Goal: Task Accomplishment & Management: Manage account settings

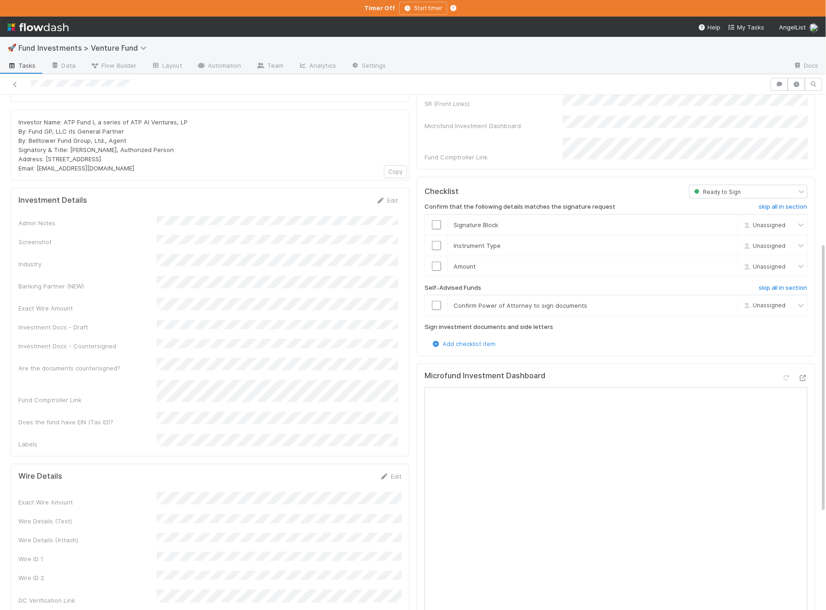
scroll to position [296, 0]
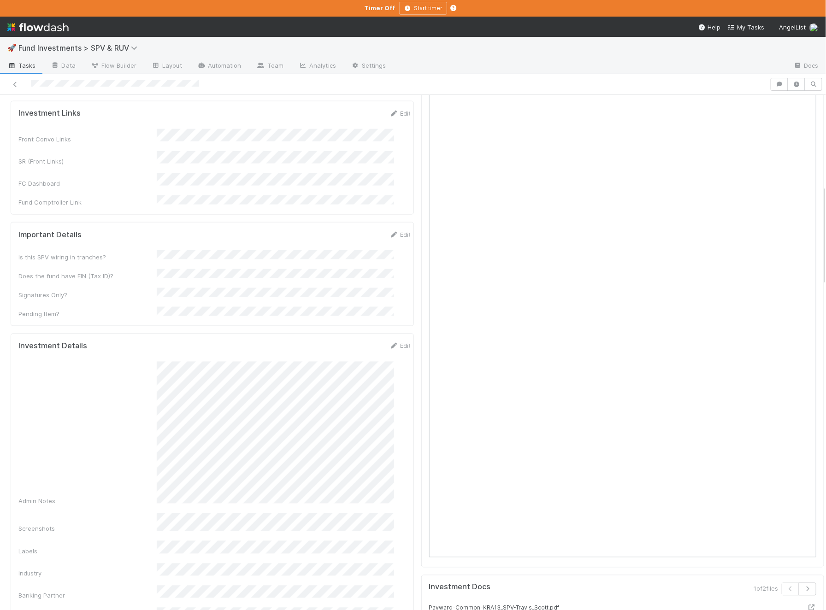
scroll to position [463, 0]
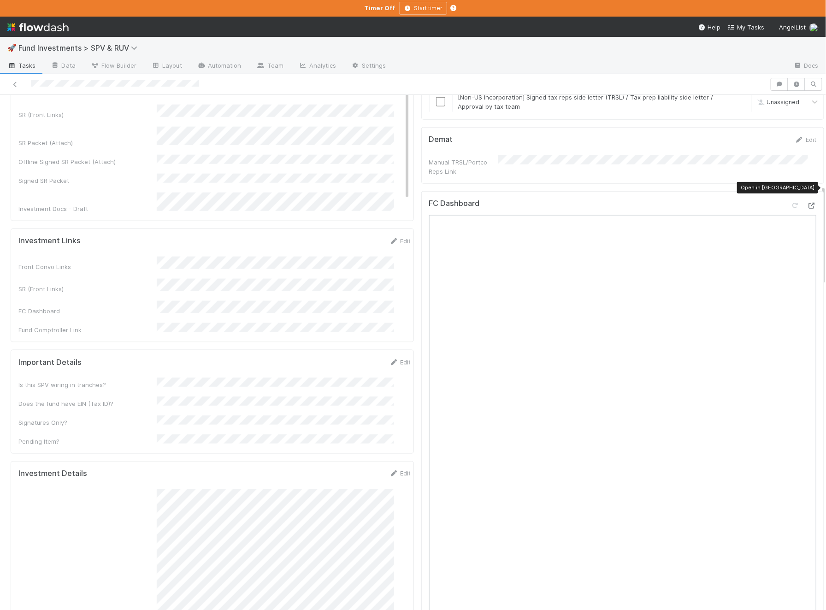
click at [665, 203] on icon at bounding box center [811, 206] width 9 height 6
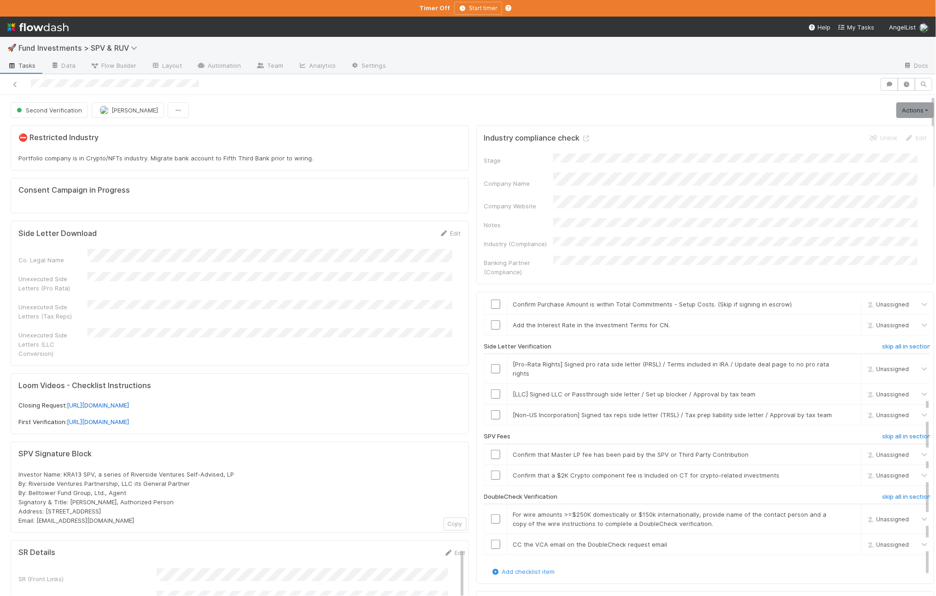
scroll to position [0, 0]
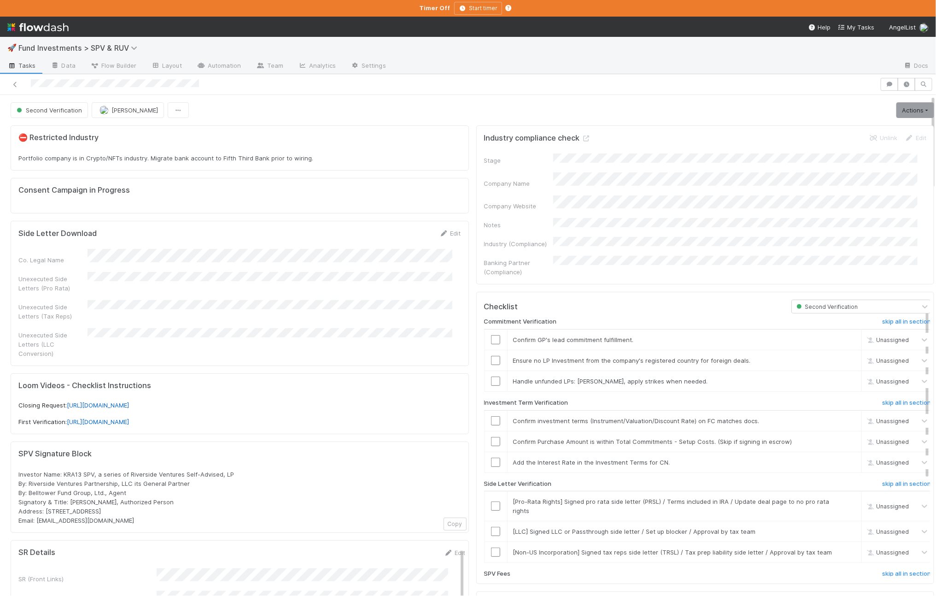
click at [665, 107] on link "Actions" at bounding box center [916, 110] width 38 height 16
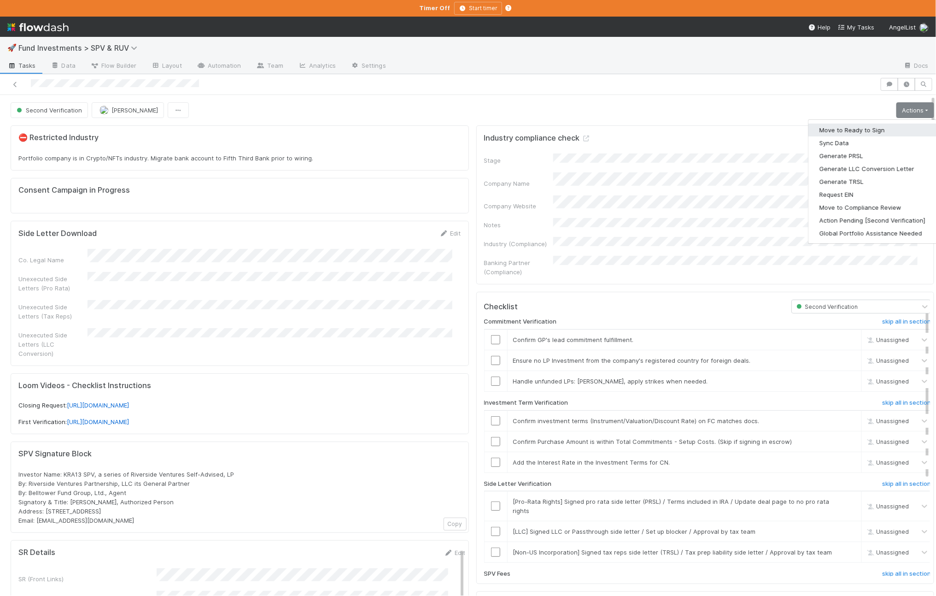
click at [665, 129] on button "Move to Ready to Sign" at bounding box center [873, 129] width 128 height 13
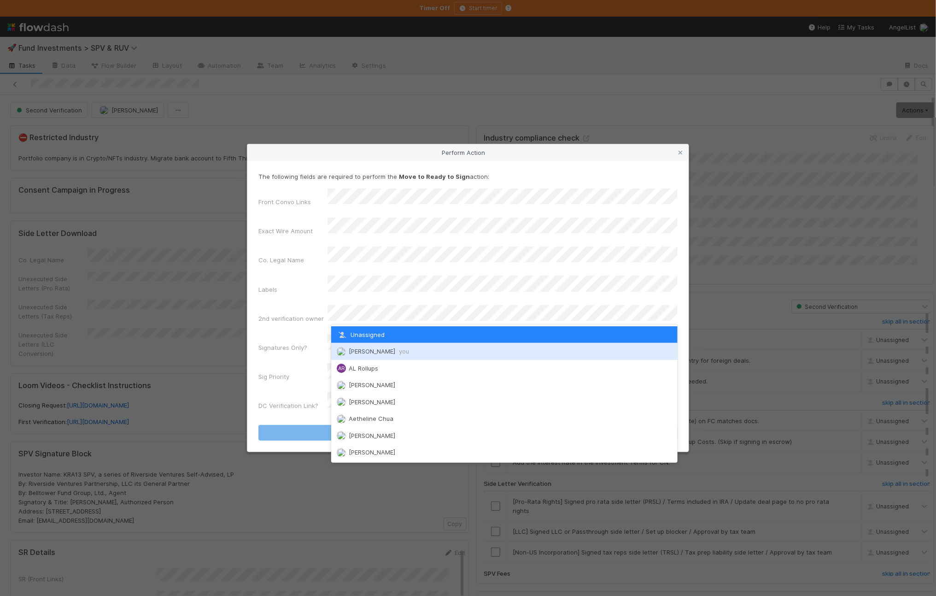
click at [399, 351] on span "you" at bounding box center [404, 350] width 10 height 7
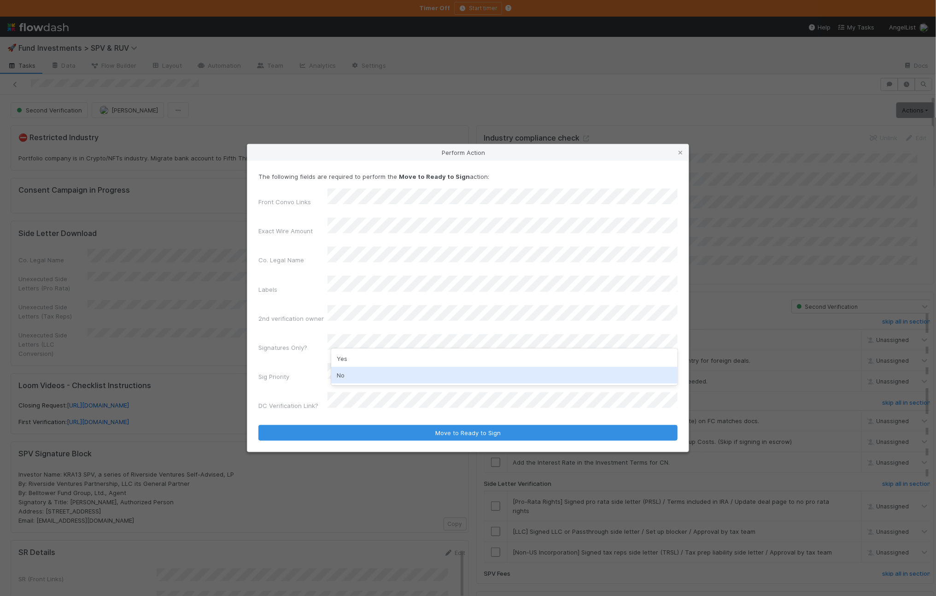
click at [354, 375] on div "No" at bounding box center [504, 375] width 346 height 17
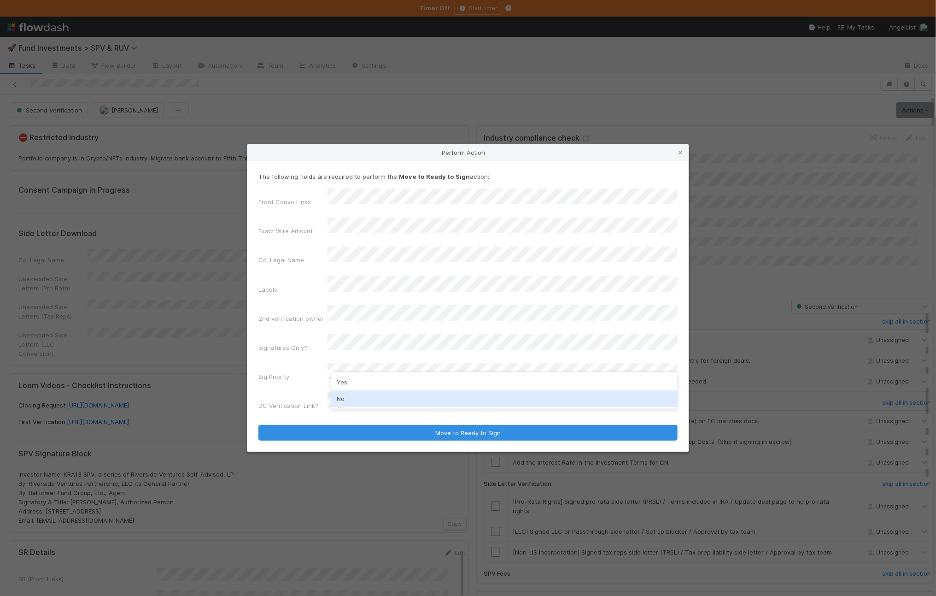
click at [354, 399] on div "No" at bounding box center [504, 398] width 346 height 17
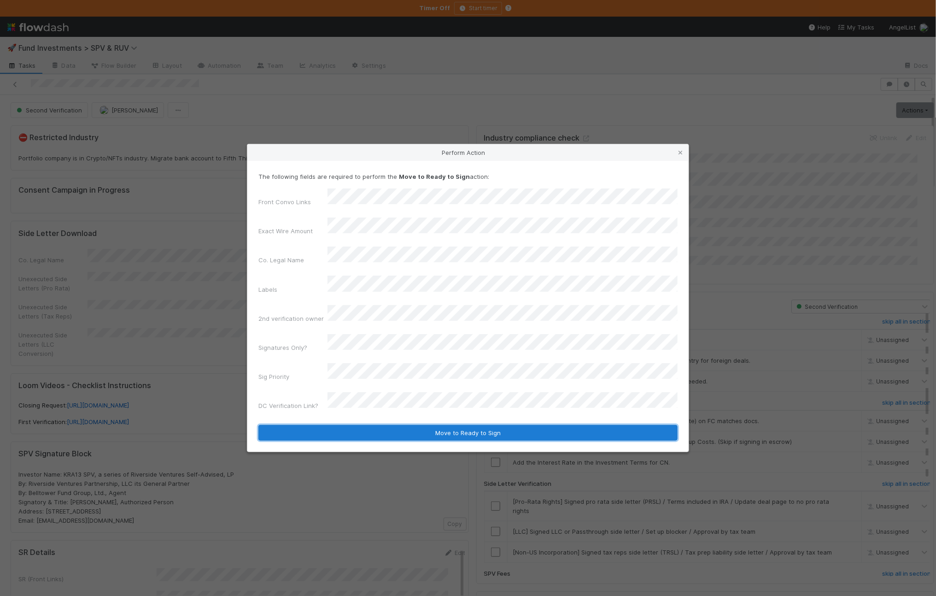
click at [427, 425] on button "Move to Ready to Sign" at bounding box center [467, 433] width 419 height 16
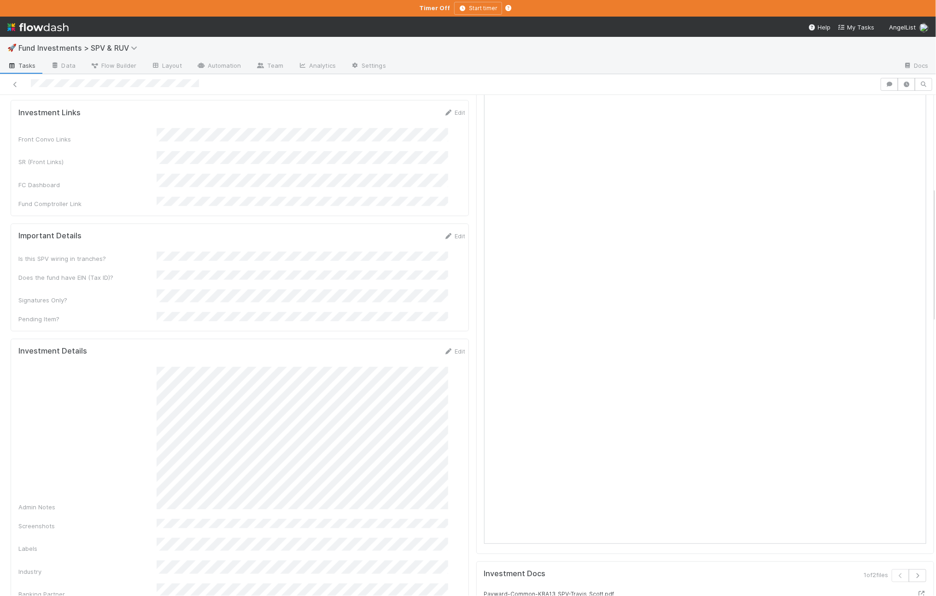
scroll to position [340, 0]
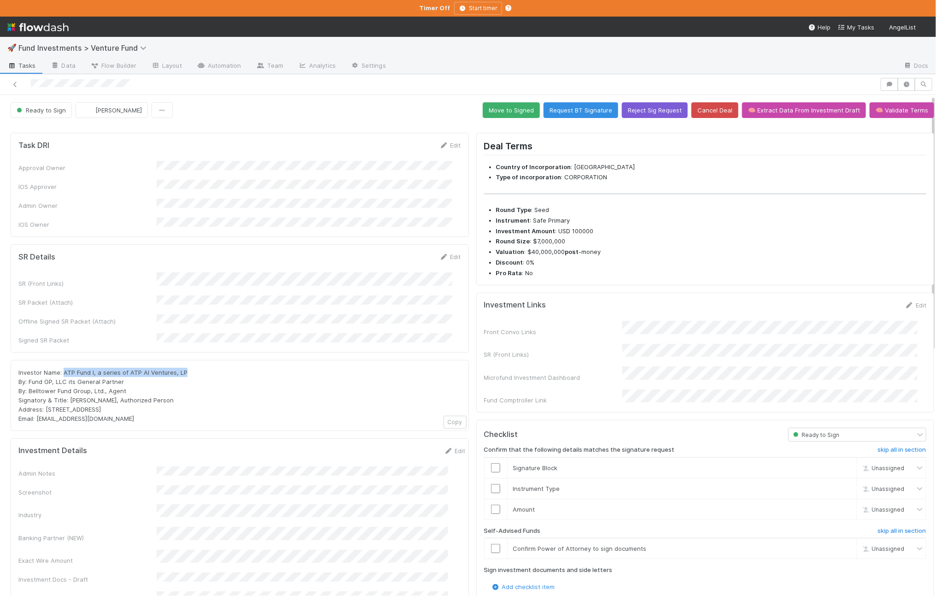
drag, startPoint x: 196, startPoint y: 352, endPoint x: 64, endPoint y: 353, distance: 131.8
click at [64, 368] on div "Investor Name: ATP Fund I, a series of ATP AI Ventures, LP By: Fund GP, LLC its…" at bounding box center [239, 395] width 443 height 55
copy span "ATP Fund I, a series of ATP AI Ventures, LP"
drag, startPoint x: 152, startPoint y: 399, endPoint x: 68, endPoint y: 396, distance: 83.9
click at [68, 396] on div "Investor Name: ATP Fund I, a series of ATP AI Ventures, LP By: Fund GP, LLC its…" at bounding box center [239, 395] width 443 height 55
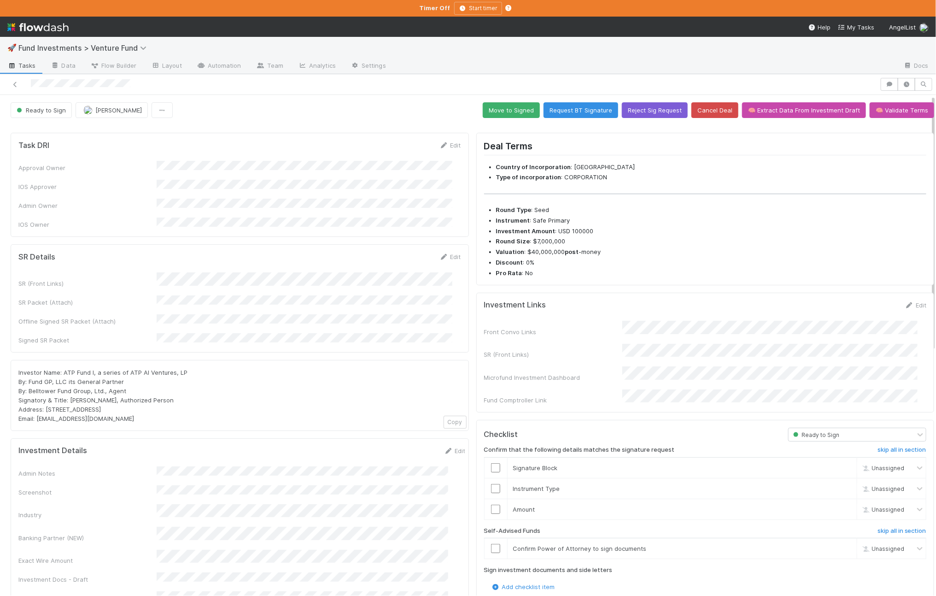
drag, startPoint x: 68, startPoint y: 396, endPoint x: 103, endPoint y: 396, distance: 35.5
click at [69, 396] on div "Investor Name: ATP Fund I, a series of ATP AI Ventures, LP By: Fund GP, LLC its…" at bounding box center [239, 395] width 443 height 55
drag, startPoint x: 139, startPoint y: 392, endPoint x: 47, endPoint y: 393, distance: 92.2
click at [47, 393] on div "Investor Name: ATP Fund I, a series of ATP AI Ventures, LP By: Fund GP, LLC its…" at bounding box center [239, 395] width 443 height 55
copy span "PO Box 3217, Seattle, WA 98114"
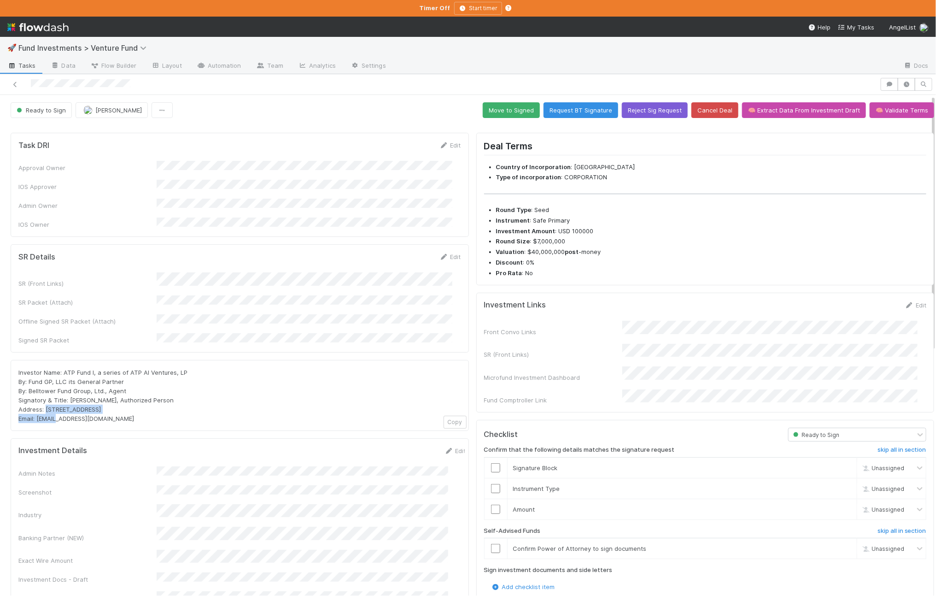
scroll to position [226, 0]
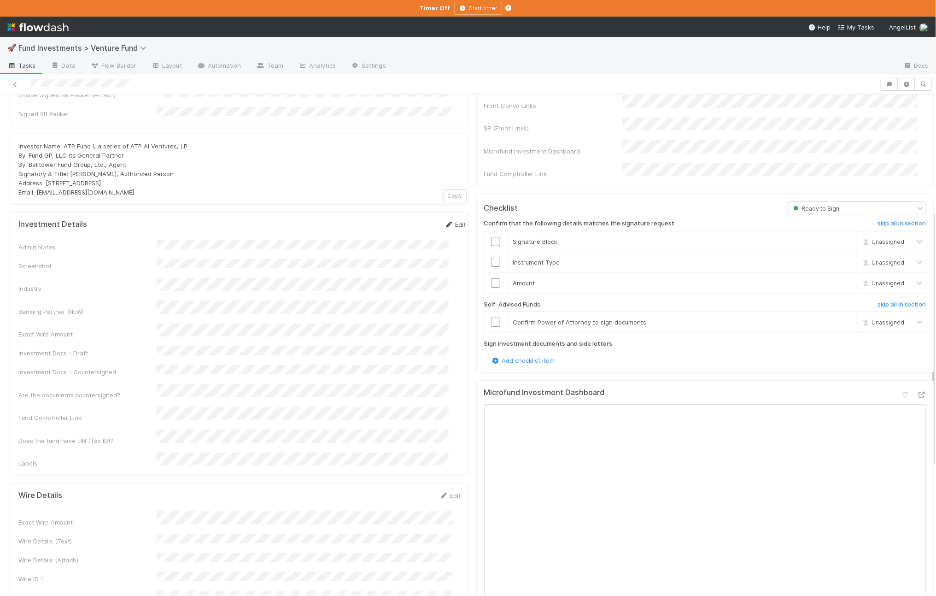
click at [445, 221] on link "Edit" at bounding box center [456, 224] width 22 height 7
click at [404, 220] on button "Save" at bounding box center [417, 228] width 26 height 16
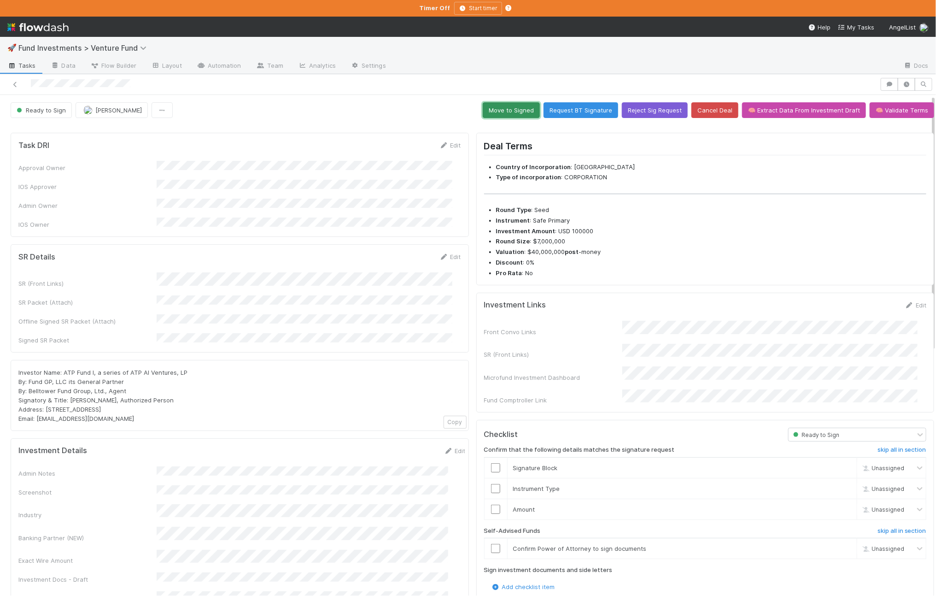
click at [512, 111] on button "Move to Signed" at bounding box center [511, 110] width 57 height 16
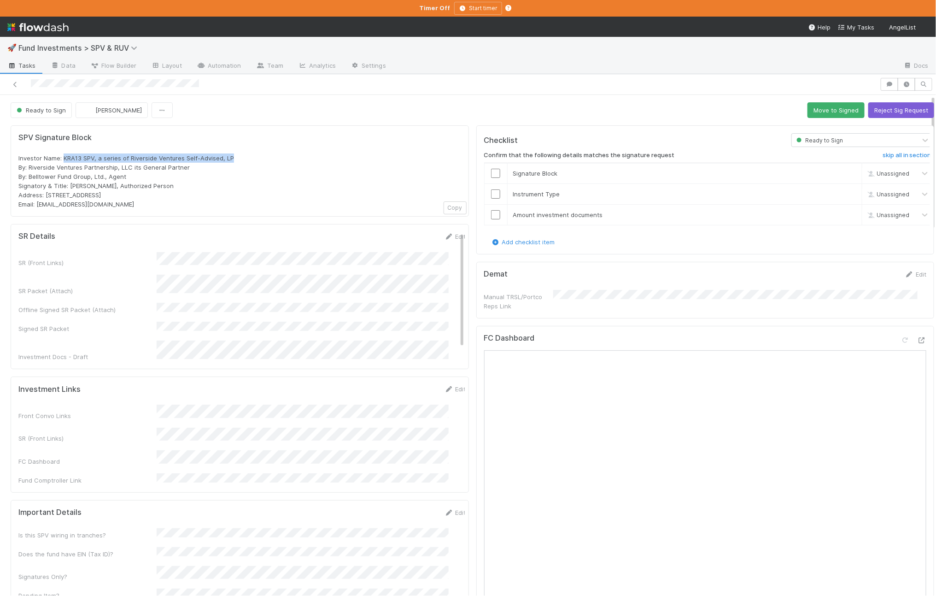
drag, startPoint x: 232, startPoint y: 161, endPoint x: 63, endPoint y: 162, distance: 169.6
click at [63, 162] on div "Investor Name: KRA13 SPV, a series of Riverside Ventures Self-Advised, LP By: R…" at bounding box center [239, 180] width 443 height 55
copy span "KRA13 SPV, a series of Riverside Ventures Self-Advised, LP"
drag, startPoint x: 178, startPoint y: 200, endPoint x: 48, endPoint y: 204, distance: 130.0
click at [51, 204] on div "Investor Name: KRA13 SPV, a series of Riverside Ventures Self-Advised, LP By: R…" at bounding box center [239, 180] width 443 height 55
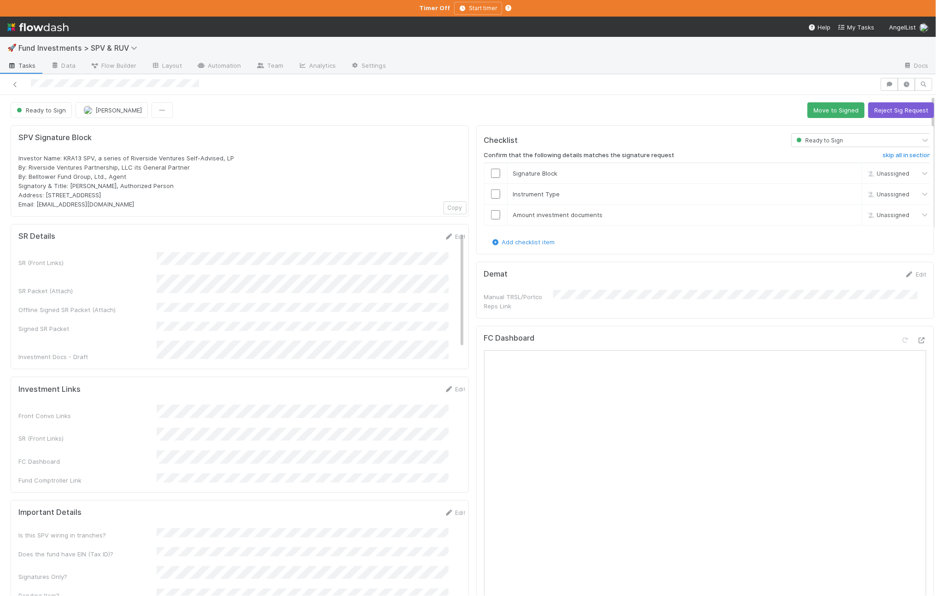
drag, startPoint x: 36, startPoint y: 205, endPoint x: 188, endPoint y: 201, distance: 151.2
click at [188, 201] on div "Investor Name: KRA13 SPV, a series of Riverside Ventures Self-Advised, LP By: R…" at bounding box center [239, 180] width 443 height 55
copy span "riverside-ventures-backoffice@angellist.com"
click at [179, 206] on div "Investor Name: KRA13 SPV, a series of Riverside Ventures Self-Advised, LP By: R…" at bounding box center [239, 180] width 443 height 55
drag, startPoint x: 152, startPoint y: 196, endPoint x: 46, endPoint y: 194, distance: 106.5
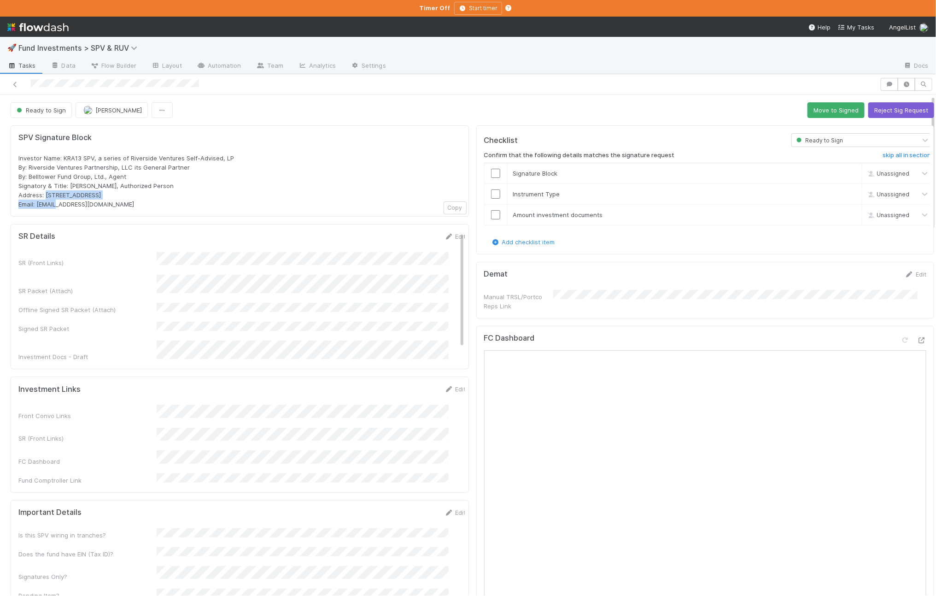
click at [46, 194] on div "Investor Name: KRA13 SPV, a series of Riverside Ventures Self-Advised, LP By: R…" at bounding box center [239, 180] width 443 height 55
copy span "PO Box 3217, Seattle, WA 98114"
click at [445, 240] on link "Edit" at bounding box center [456, 236] width 22 height 7
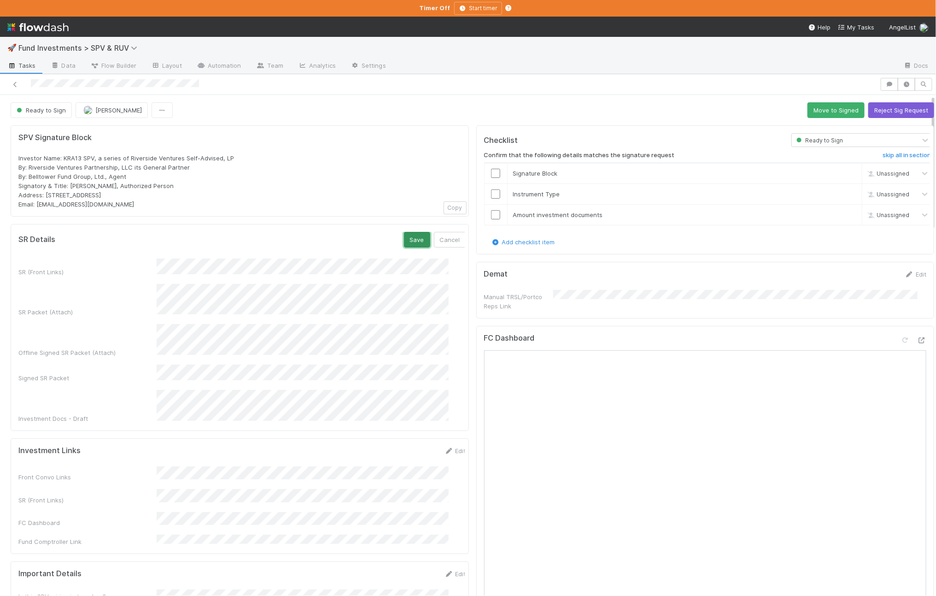
click at [404, 236] on button "Save" at bounding box center [417, 240] width 26 height 16
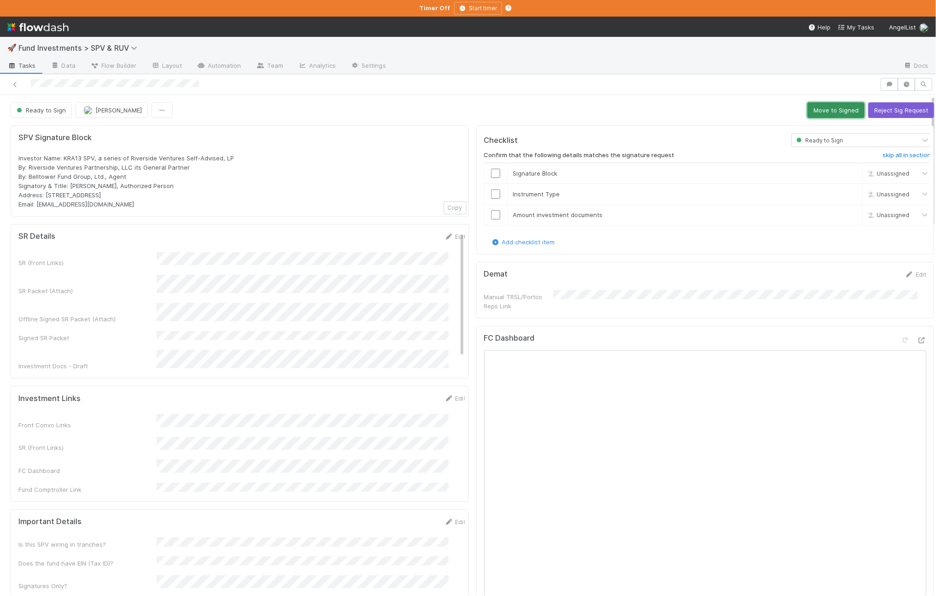
click at [817, 114] on button "Move to Signed" at bounding box center [836, 110] width 57 height 16
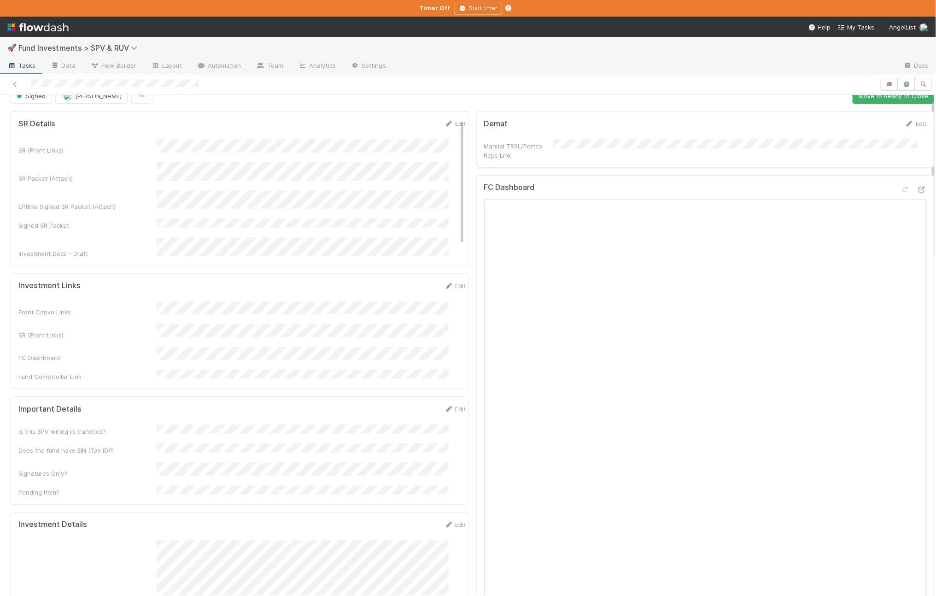
click at [419, 404] on div "Important Details Edit" at bounding box center [242, 408] width 448 height 9
click at [445, 405] on link "Edit" at bounding box center [456, 408] width 22 height 7
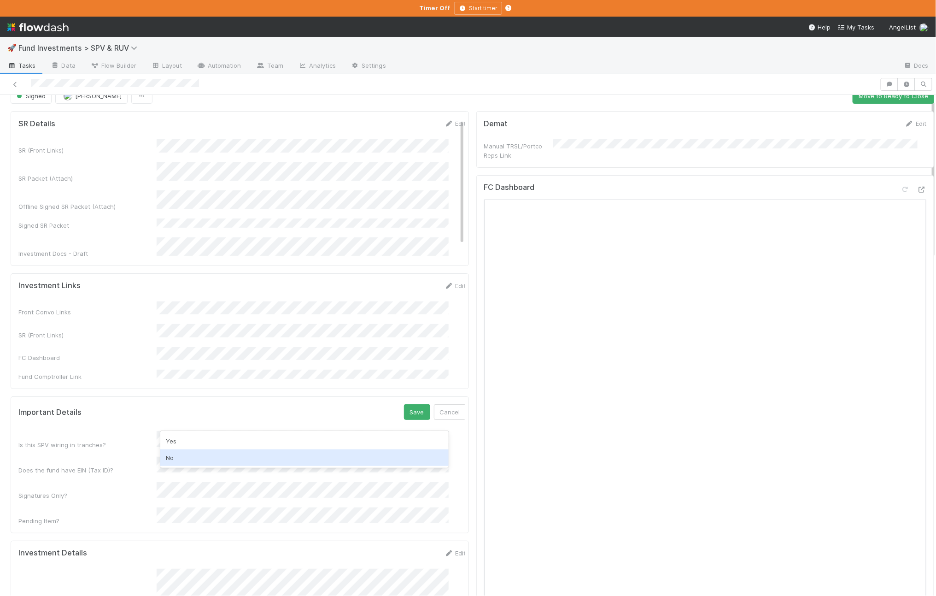
click at [215, 458] on div "No" at bounding box center [304, 457] width 288 height 17
click at [205, 466] on div "Yes" at bounding box center [304, 464] width 288 height 17
click at [404, 404] on button "Save" at bounding box center [417, 412] width 26 height 16
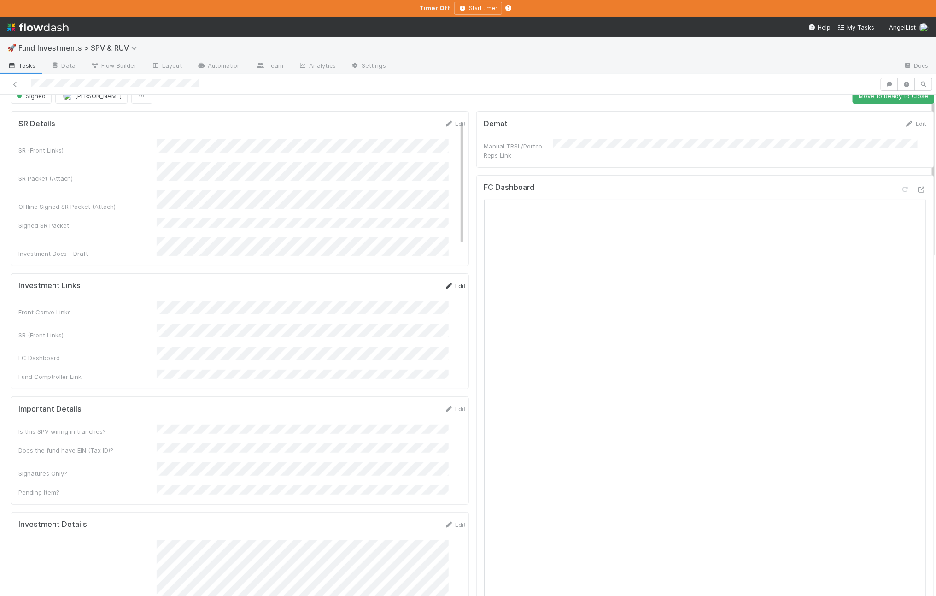
click at [445, 283] on icon at bounding box center [449, 286] width 9 height 6
click at [404, 281] on button "Save" at bounding box center [417, 289] width 26 height 16
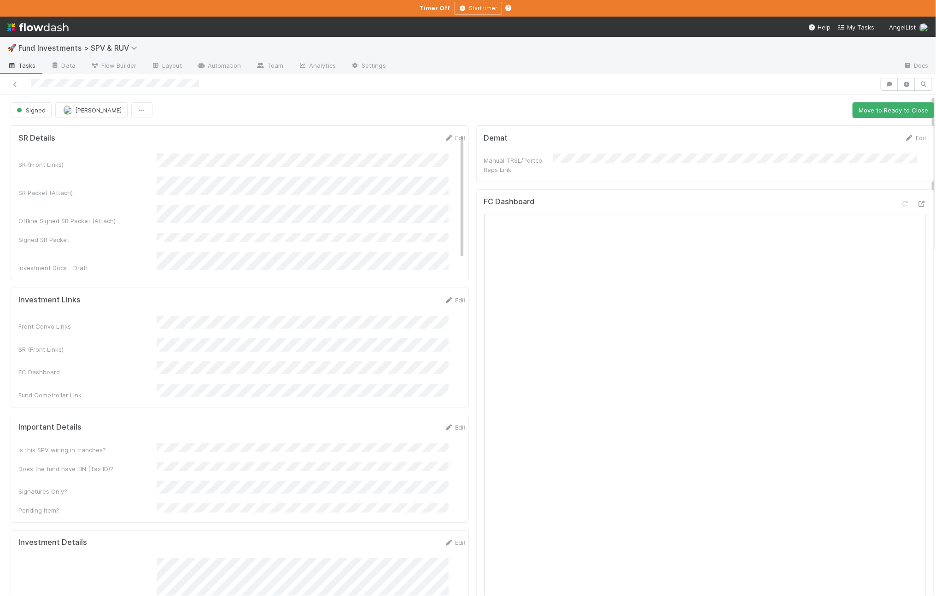
click at [876, 110] on button "Move to Ready to Close" at bounding box center [894, 110] width 82 height 16
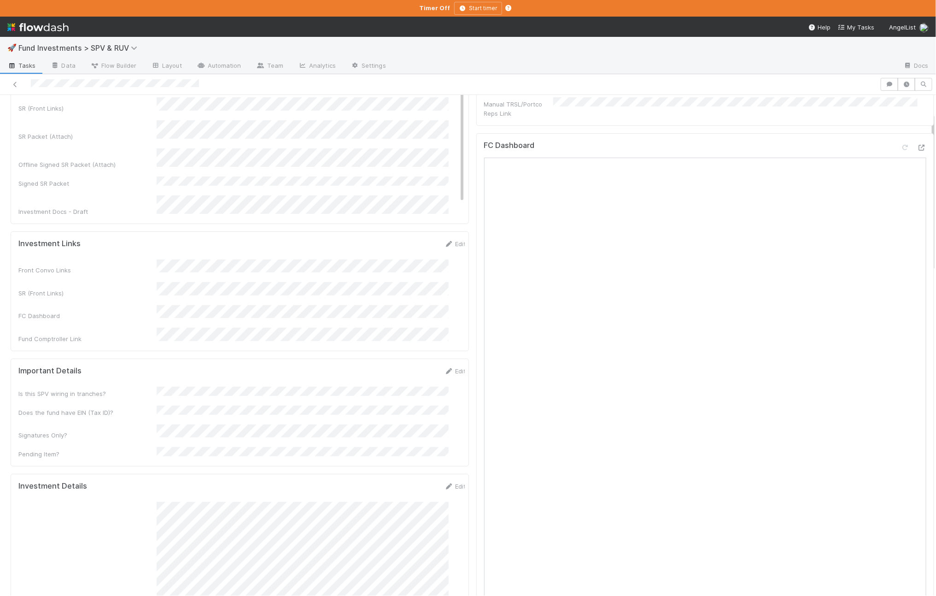
click at [274, 366] on form "Important Details Edit Is this SPV wiring in tranches? Does the fund have EIN (…" at bounding box center [242, 412] width 448 height 92
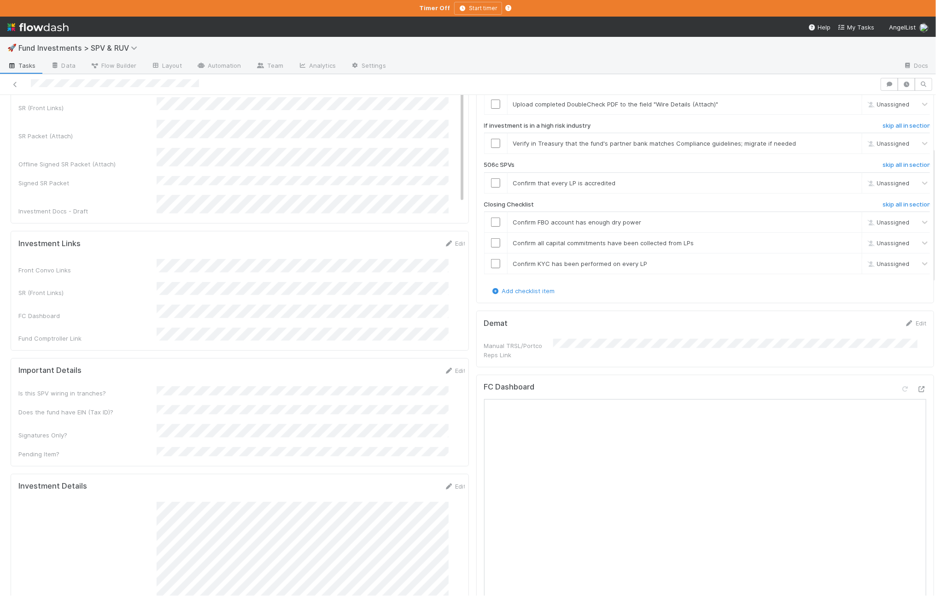
scroll to position [152, 0]
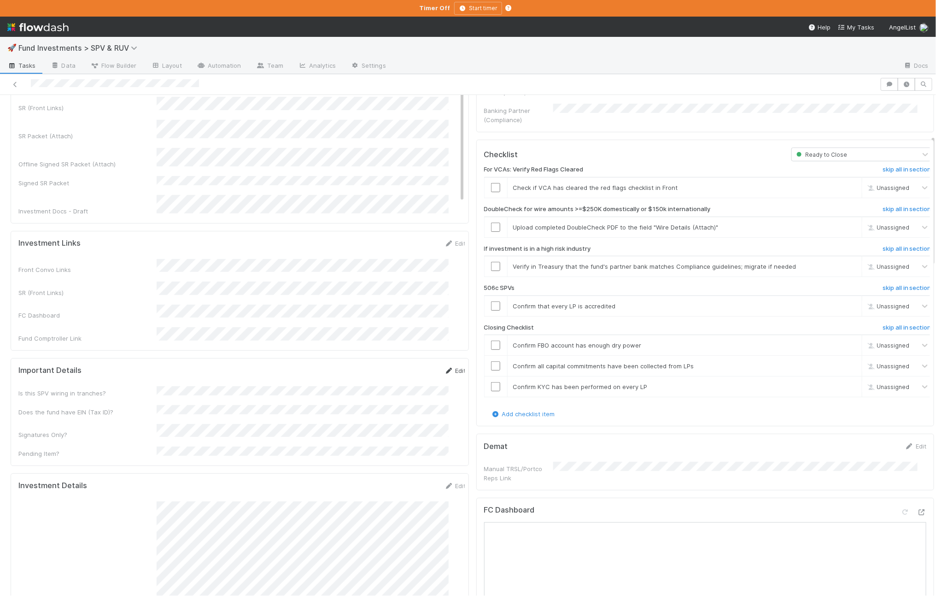
click at [445, 368] on icon at bounding box center [449, 371] width 9 height 6
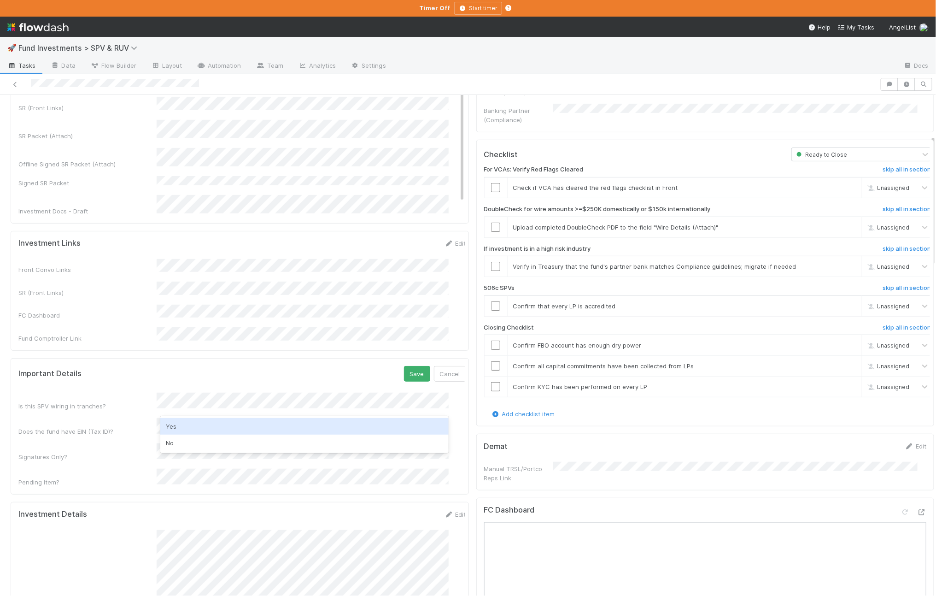
click at [224, 422] on div "Yes" at bounding box center [304, 426] width 288 height 17
click at [204, 417] on div "No" at bounding box center [304, 419] width 288 height 17
click at [404, 366] on button "Save" at bounding box center [417, 374] width 26 height 16
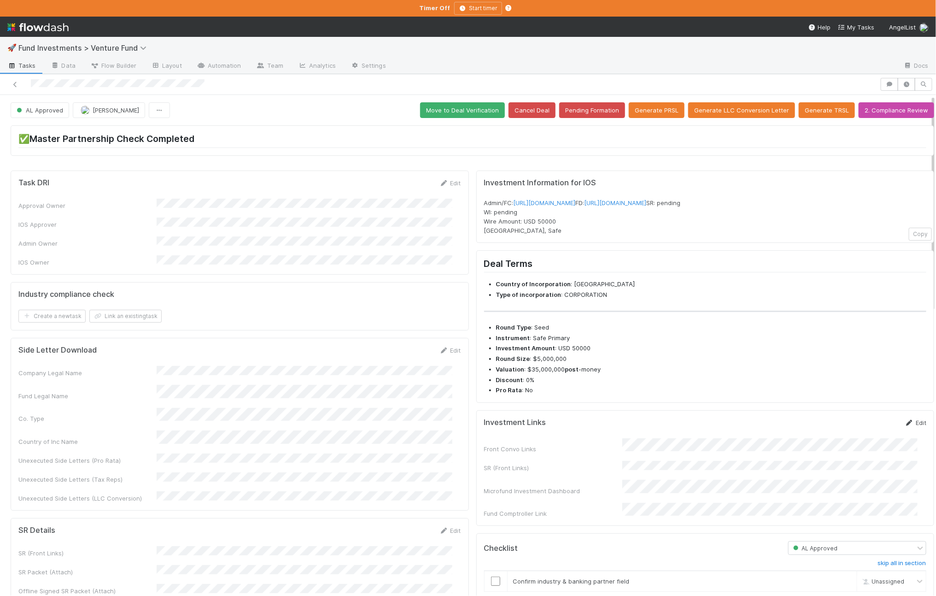
click at [905, 426] on link "Edit" at bounding box center [916, 422] width 22 height 7
click at [864, 434] on button "Save" at bounding box center [877, 426] width 26 height 16
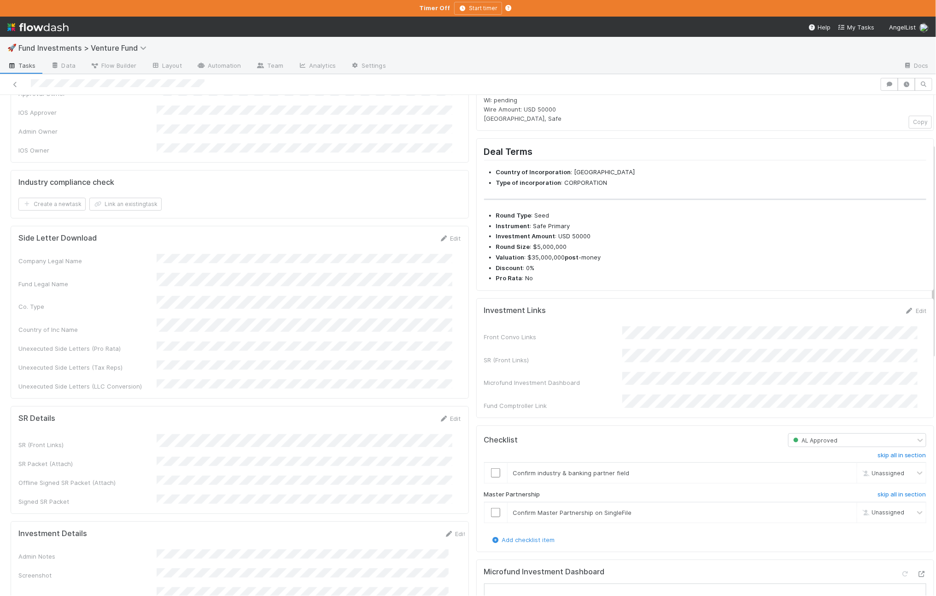
scroll to position [234, 0]
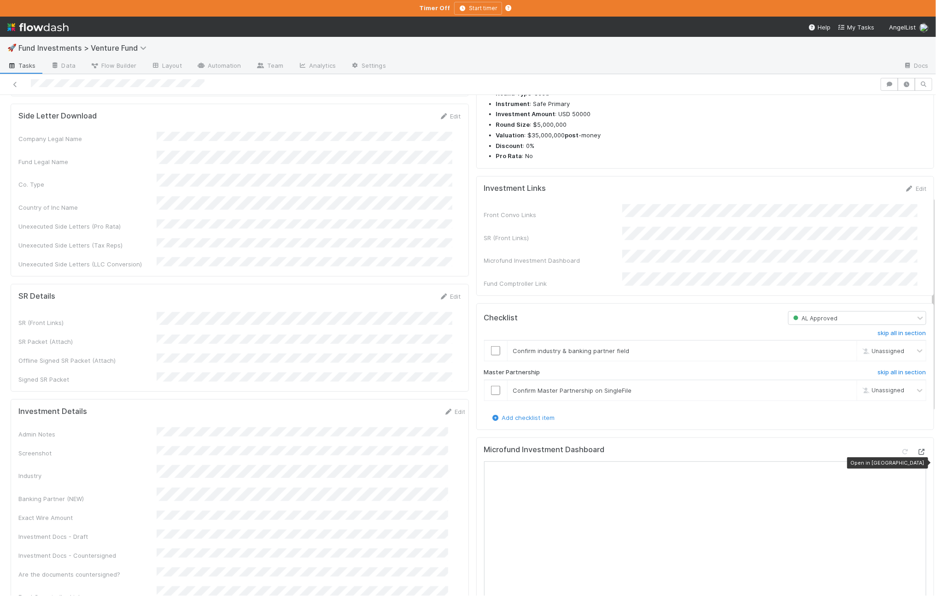
click at [917, 455] on icon at bounding box center [921, 452] width 9 height 6
click at [444, 408] on link "Edit" at bounding box center [455, 411] width 22 height 7
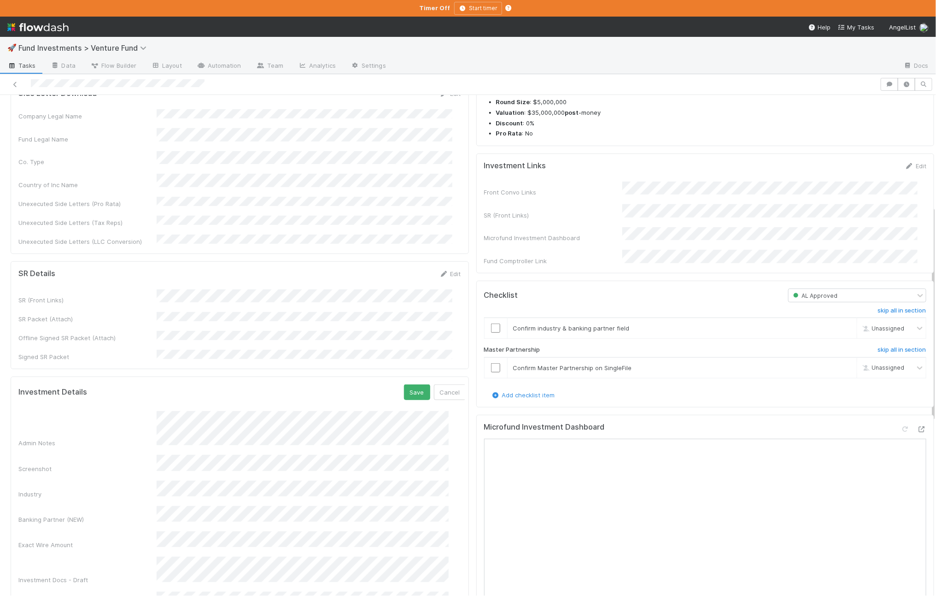
scroll to position [272, 0]
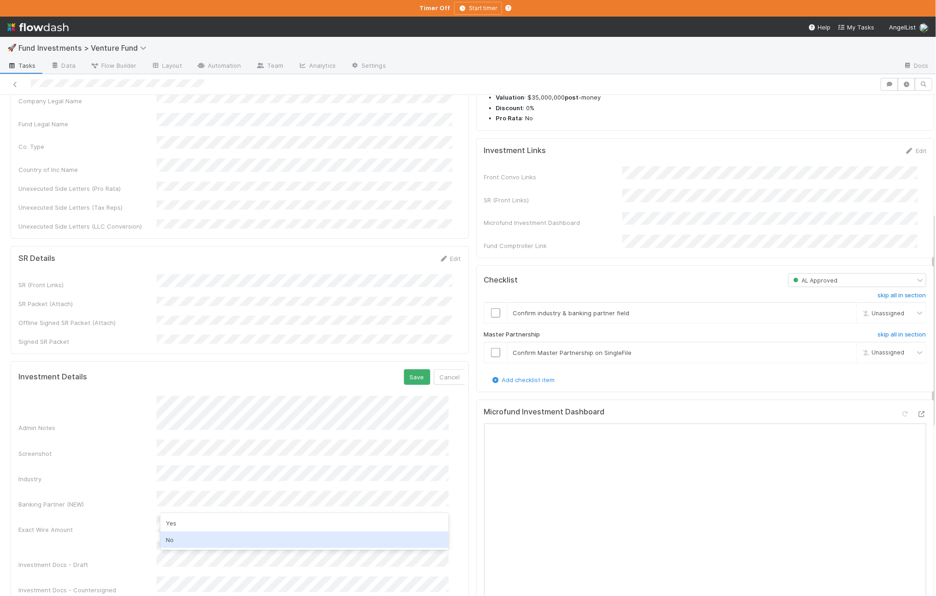
click at [199, 543] on div "No" at bounding box center [304, 539] width 288 height 17
click at [404, 369] on button "Save" at bounding box center [417, 377] width 26 height 16
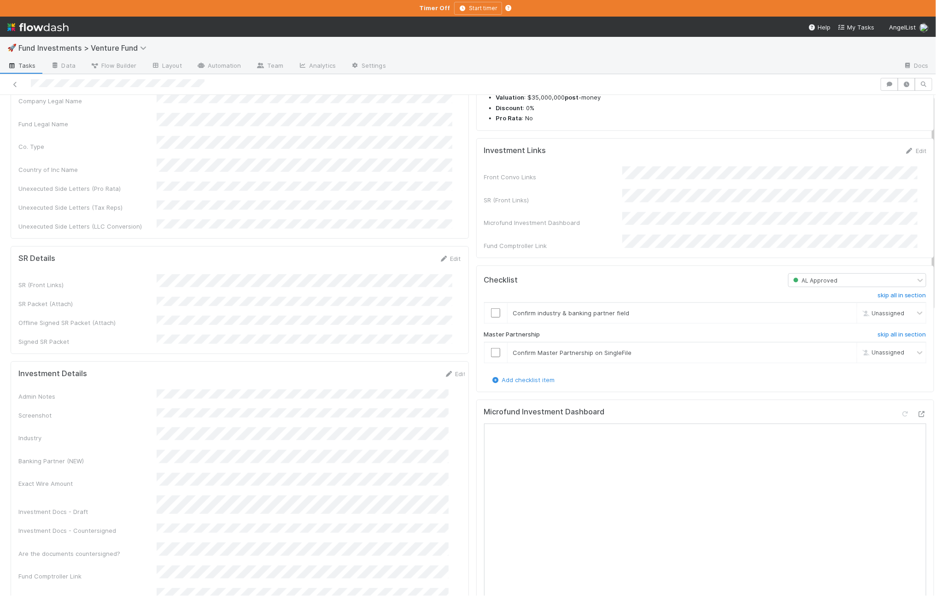
scroll to position [0, 0]
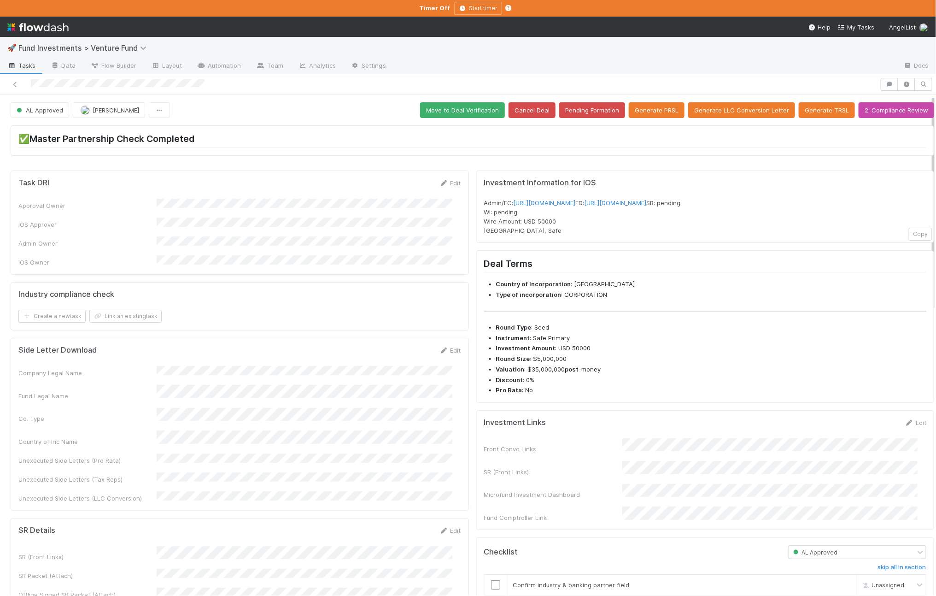
click at [450, 87] on div at bounding box center [440, 84] width 873 height 13
click at [446, 106] on button "Move to Deal Verification" at bounding box center [462, 110] width 85 height 16
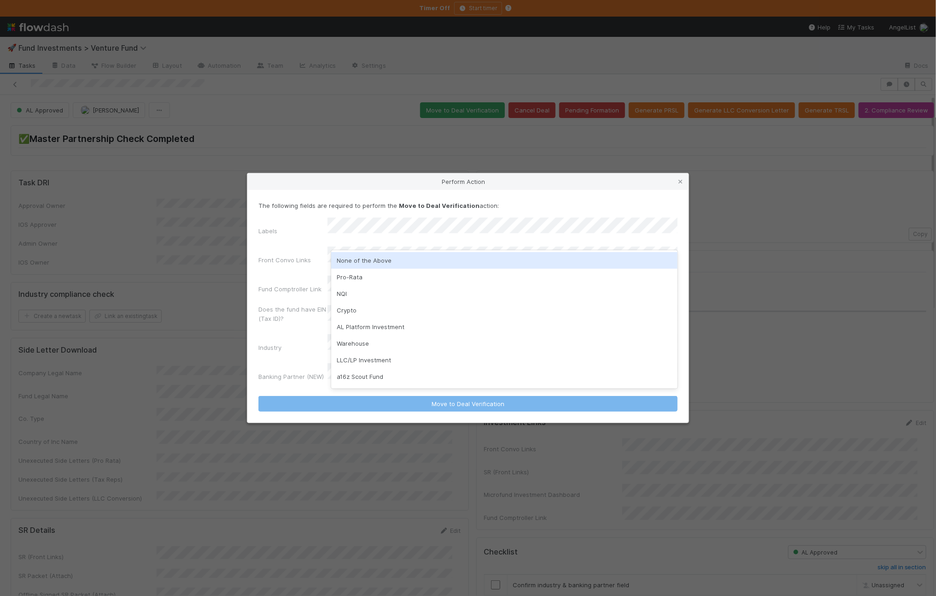
click at [393, 254] on div "None of the Above" at bounding box center [504, 260] width 346 height 17
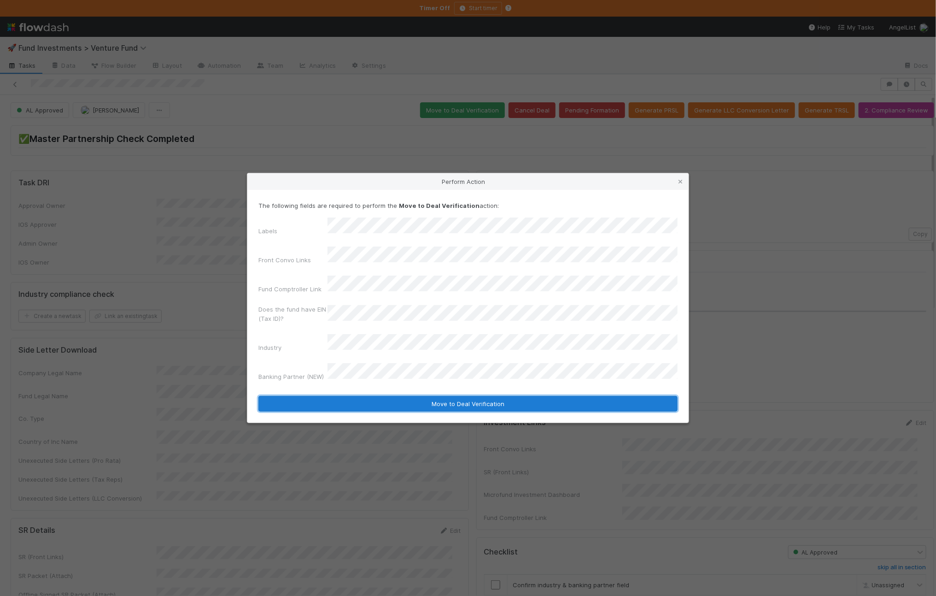
click at [380, 396] on button "Move to Deal Verification" at bounding box center [467, 404] width 419 height 16
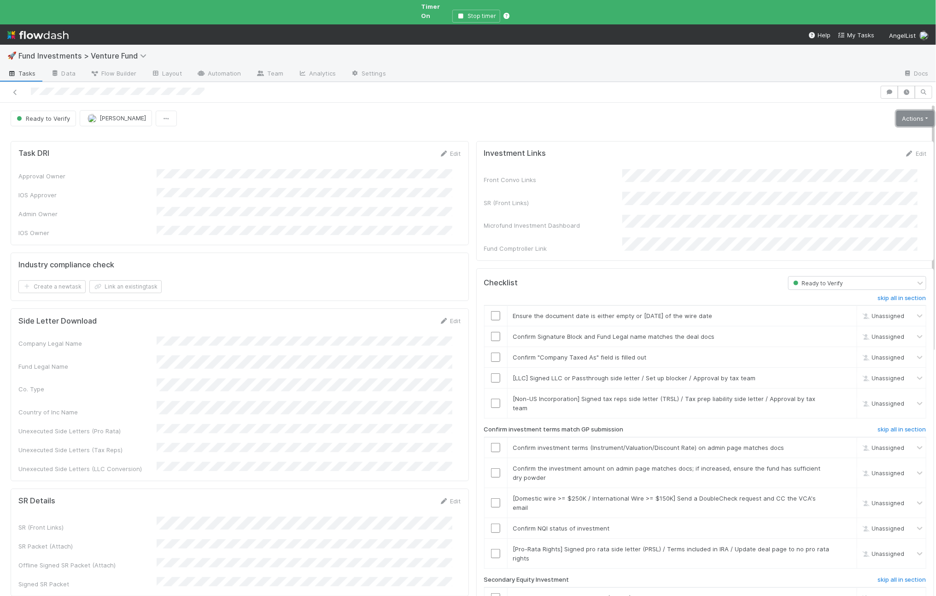
click at [902, 111] on link "Actions" at bounding box center [916, 119] width 38 height 16
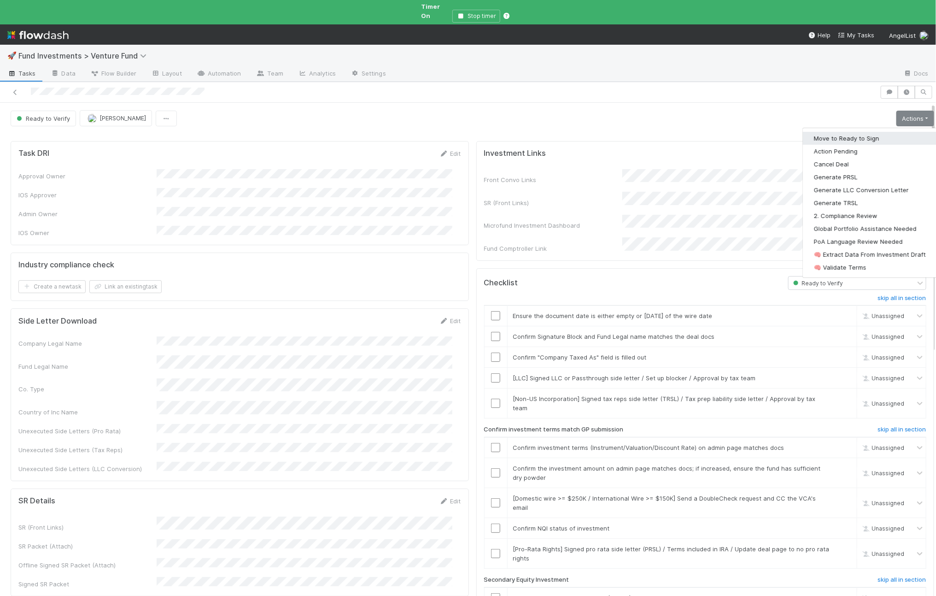
click at [885, 132] on button "Move to Ready to Sign" at bounding box center [870, 138] width 134 height 13
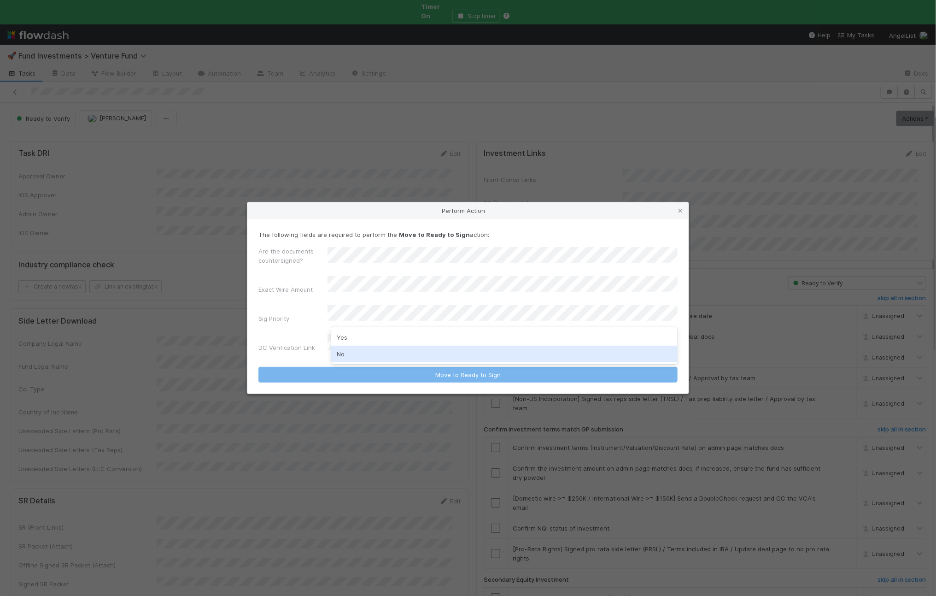
click at [372, 353] on div "No" at bounding box center [504, 354] width 346 height 17
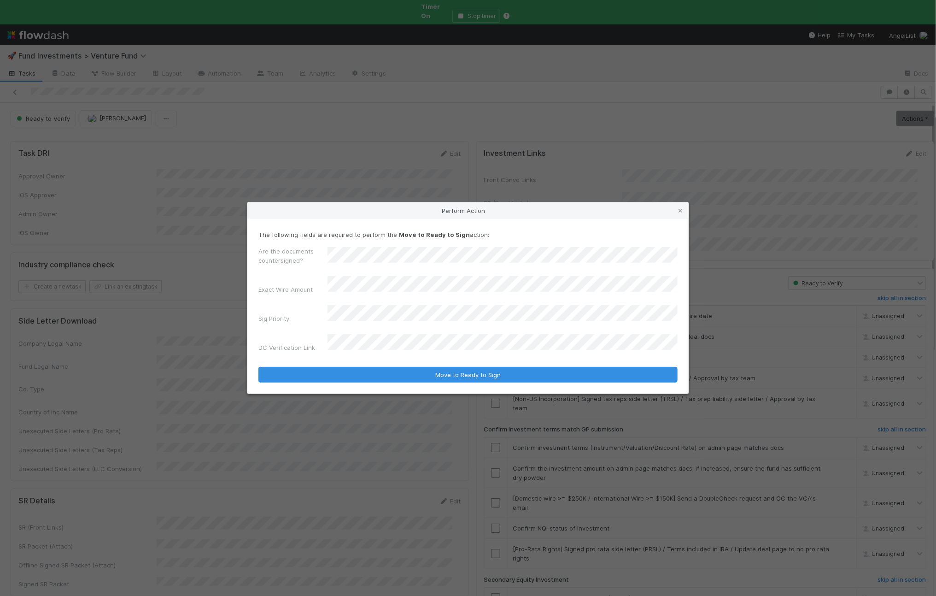
click at [258, 367] on button "Move to Ready to Sign" at bounding box center [467, 375] width 419 height 16
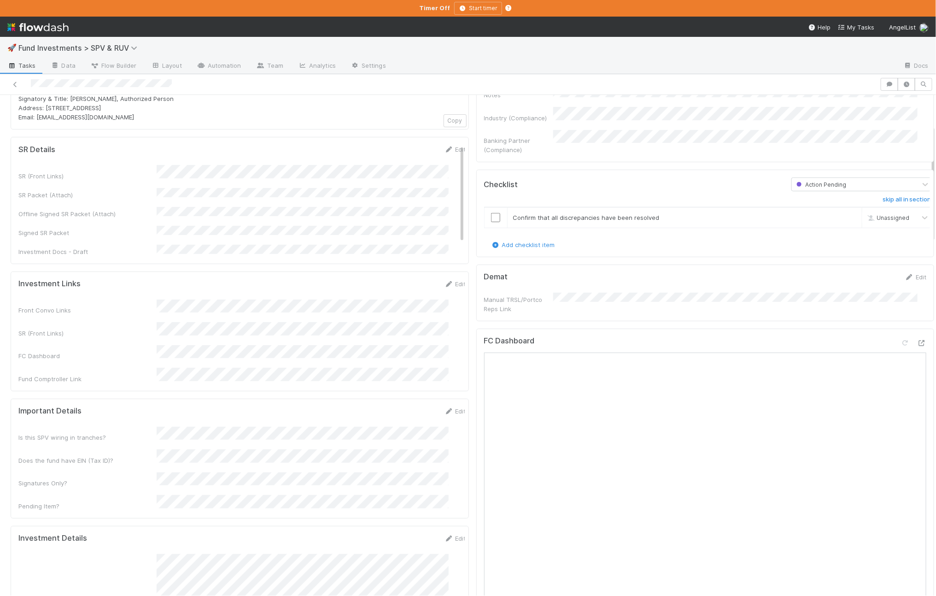
scroll to position [240, 0]
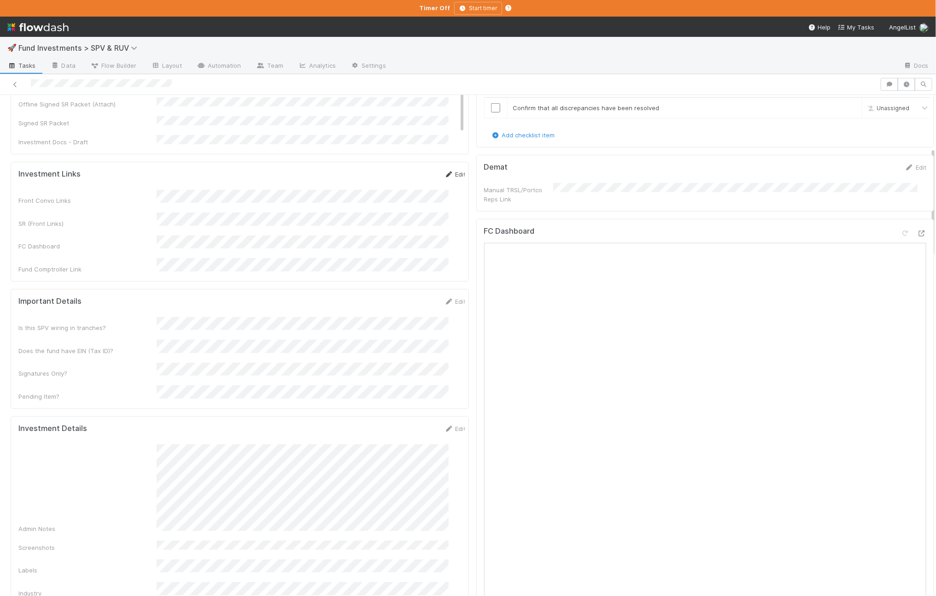
click at [445, 171] on icon at bounding box center [449, 174] width 9 height 6
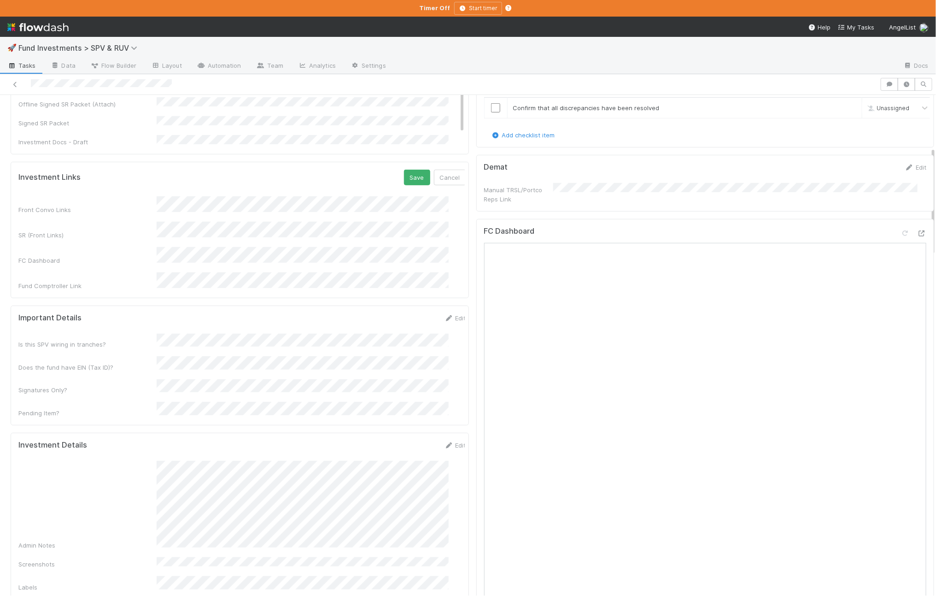
scroll to position [0, 3]
click at [145, 222] on div "SR (Front Links)" at bounding box center [240, 231] width 448 height 18
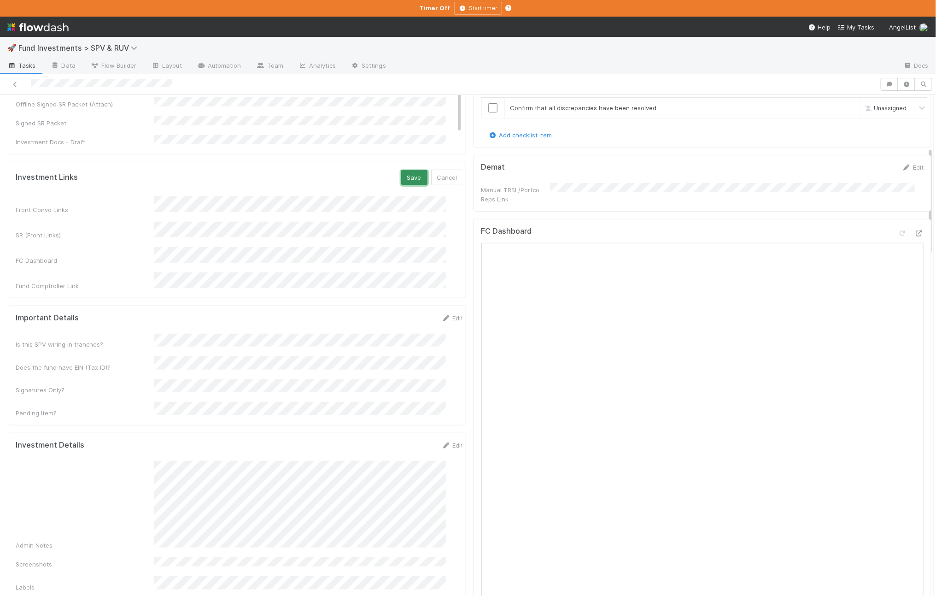
click at [401, 170] on button "Save" at bounding box center [414, 178] width 26 height 16
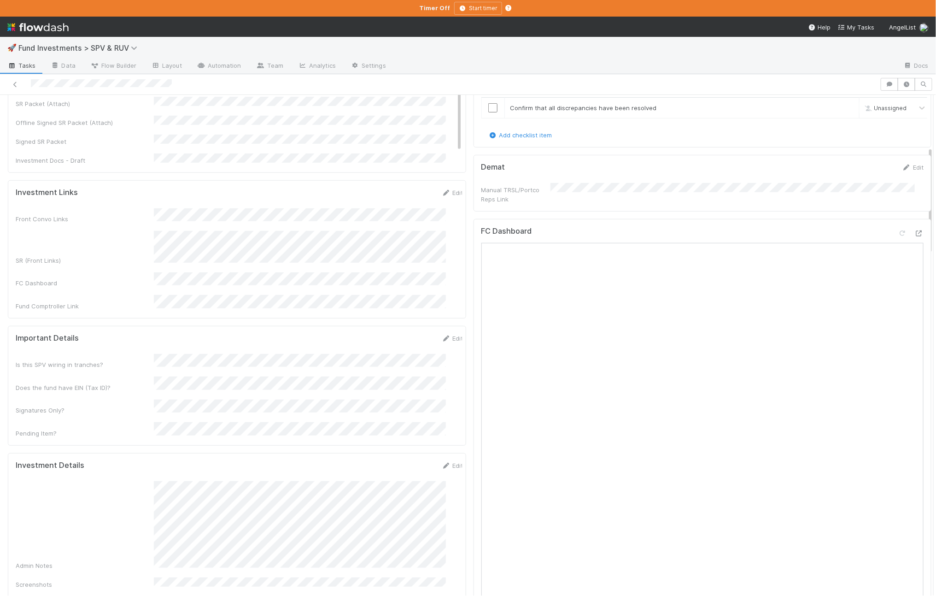
scroll to position [369, 0]
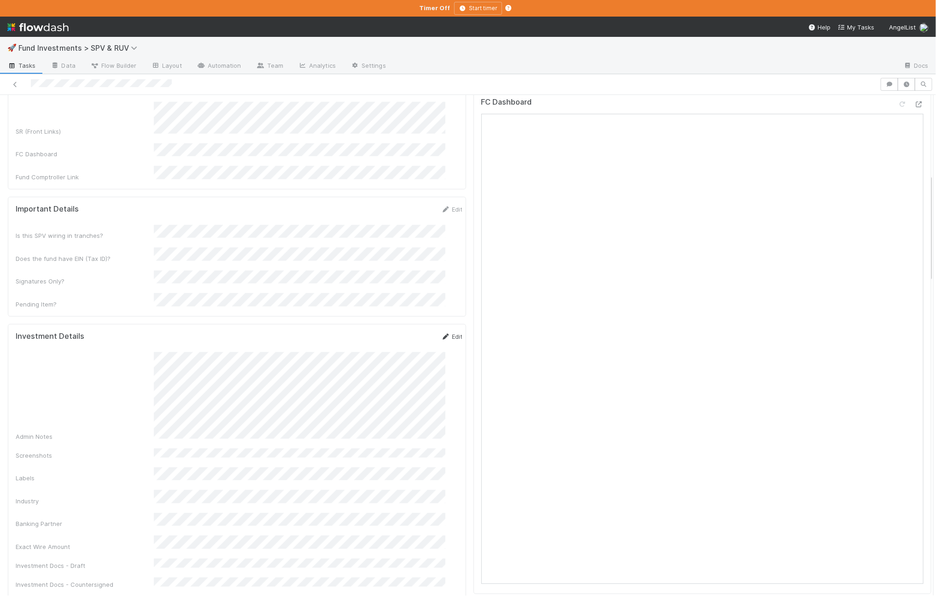
click at [441, 334] on icon at bounding box center [445, 337] width 9 height 6
click at [402, 332] on button "Save" at bounding box center [414, 340] width 26 height 16
click at [442, 342] on link "Edit" at bounding box center [453, 345] width 22 height 7
click at [403, 341] on button "Save" at bounding box center [414, 349] width 26 height 16
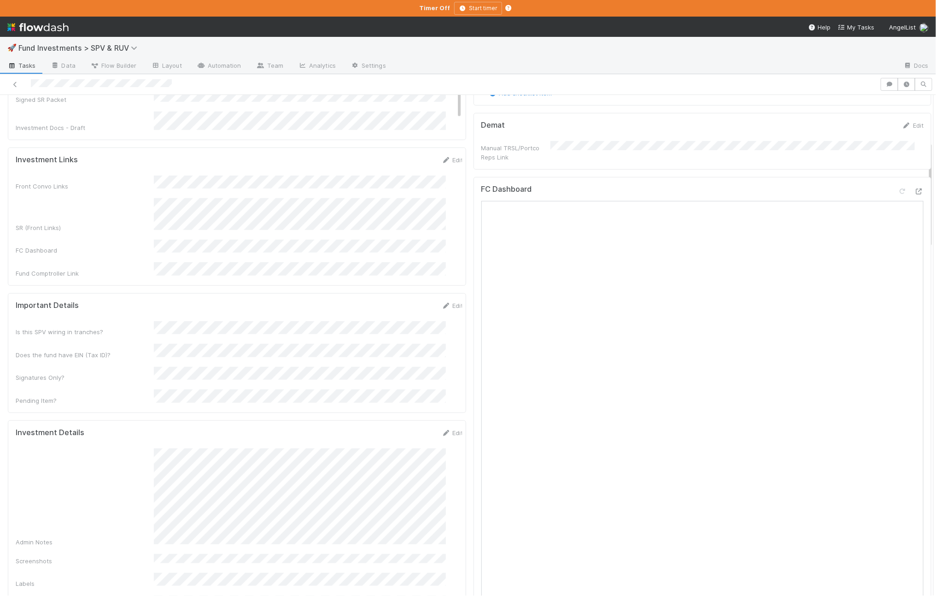
scroll to position [346, 0]
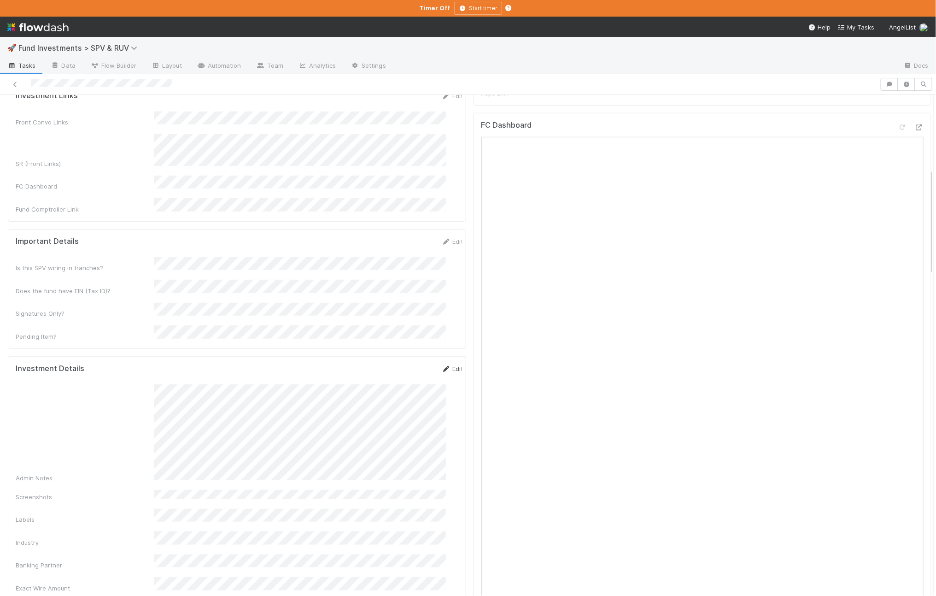
click at [442, 365] on link "Edit" at bounding box center [453, 368] width 22 height 7
click at [401, 364] on button "Save" at bounding box center [414, 372] width 26 height 16
click at [444, 356] on div "Investment Details Edit Admin Notes Screenshots Labels Industry Banking Partner…" at bounding box center [237, 522] width 458 height 333
click at [444, 365] on link "Edit" at bounding box center [453, 368] width 22 height 7
click at [401, 364] on button "Save" at bounding box center [414, 372] width 26 height 16
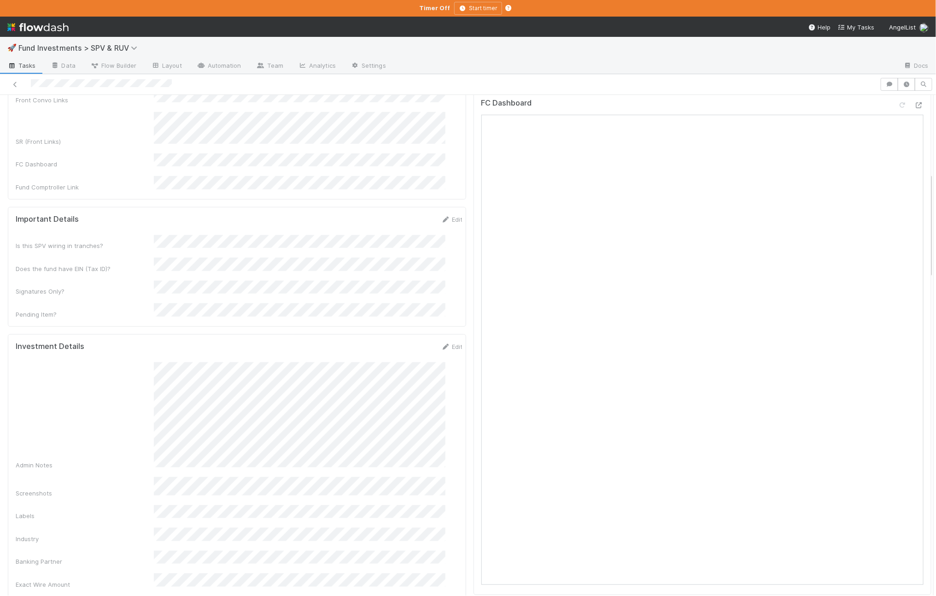
scroll to position [383, 0]
click at [442, 329] on icon at bounding box center [446, 332] width 9 height 6
click at [401, 327] on button "Save" at bounding box center [414, 335] width 26 height 16
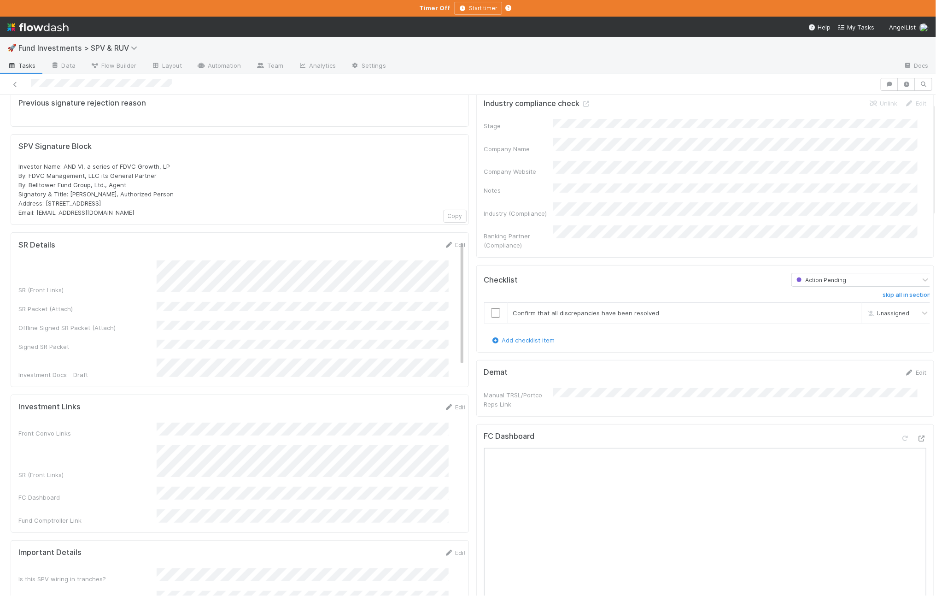
scroll to position [75, 0]
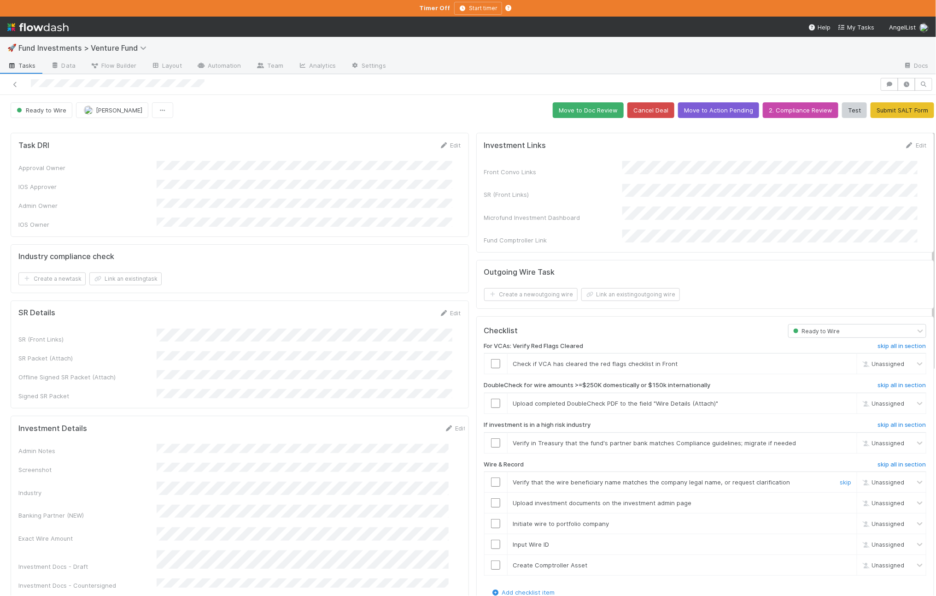
scroll to position [136, 0]
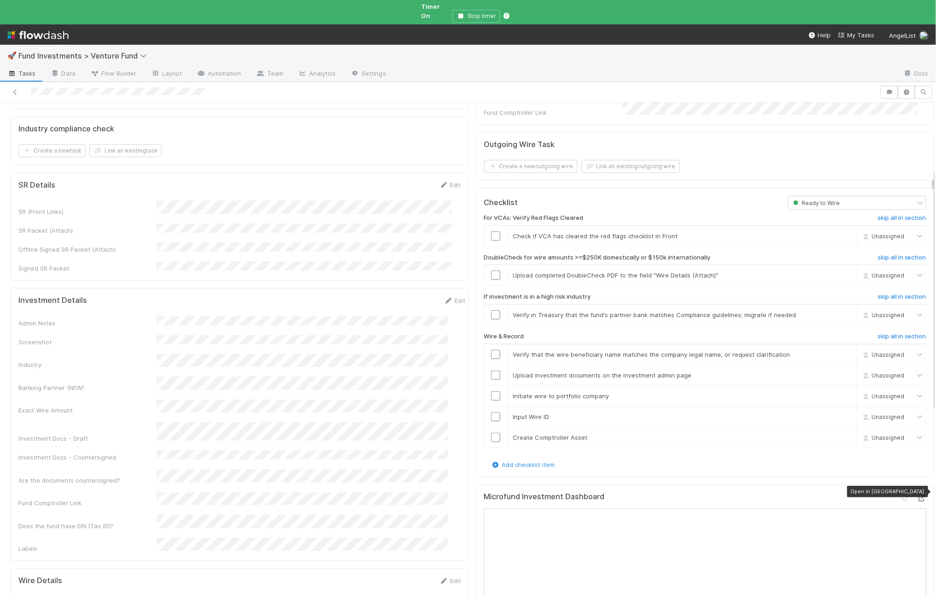
click at [753, 495] on icon at bounding box center [921, 498] width 9 height 6
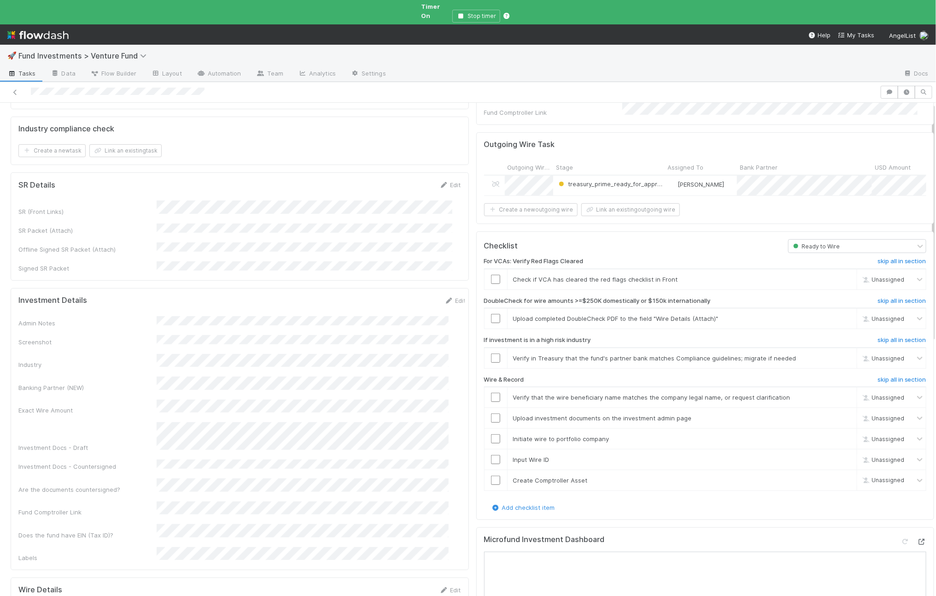
scroll to position [0, 0]
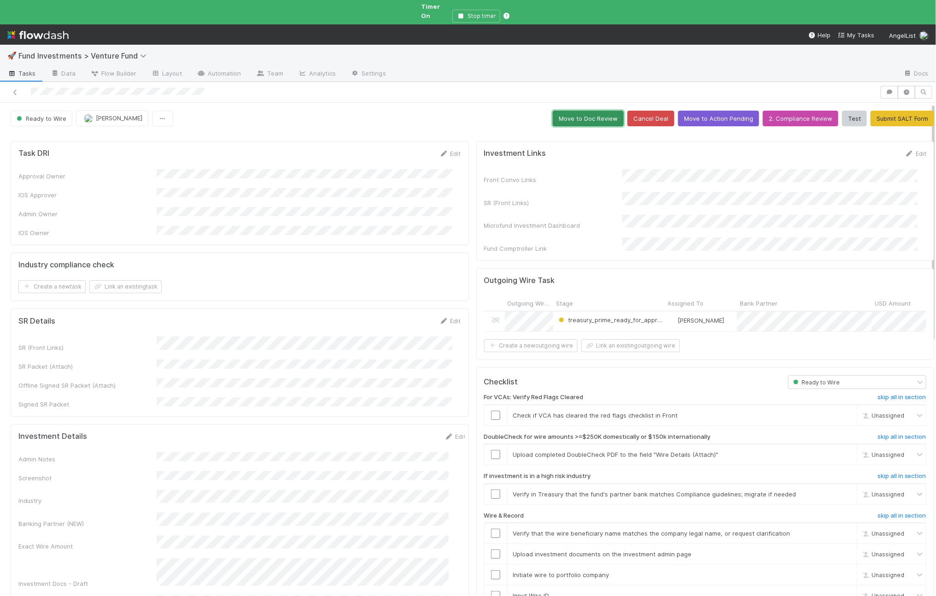
click at [573, 111] on button "Move to Doc Review" at bounding box center [588, 119] width 71 height 16
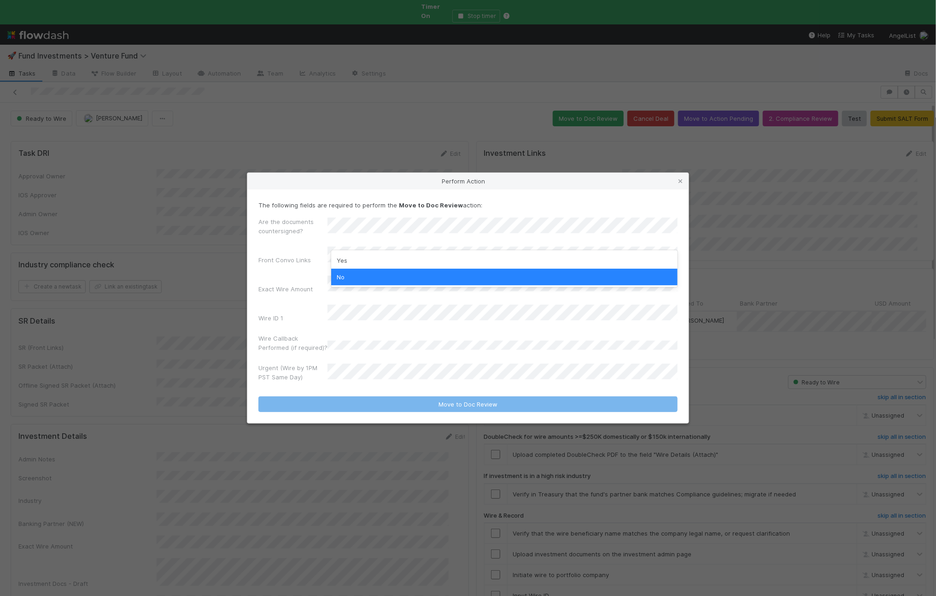
click at [357, 251] on div "Yes No" at bounding box center [504, 268] width 346 height 37
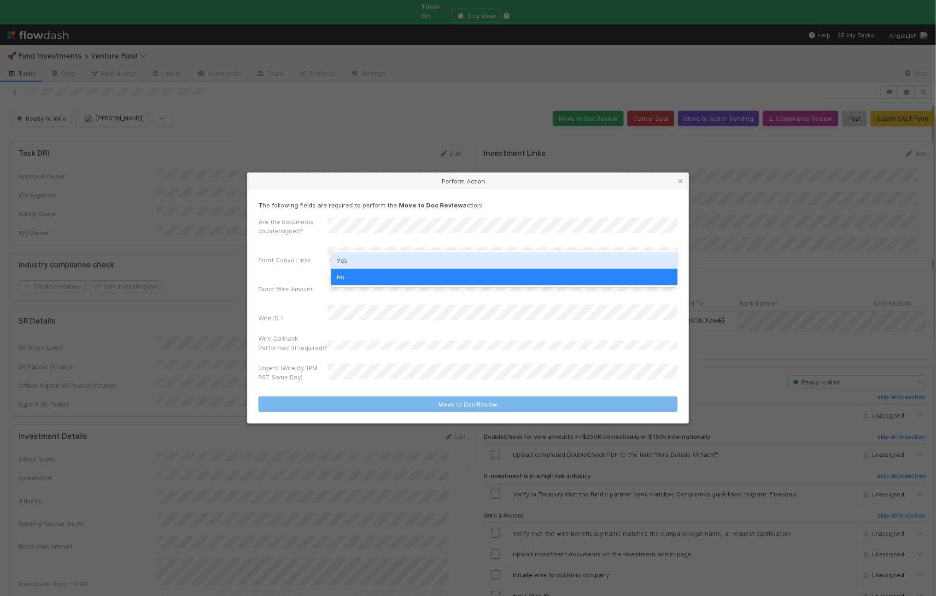
click at [355, 258] on div "Yes" at bounding box center [504, 260] width 346 height 17
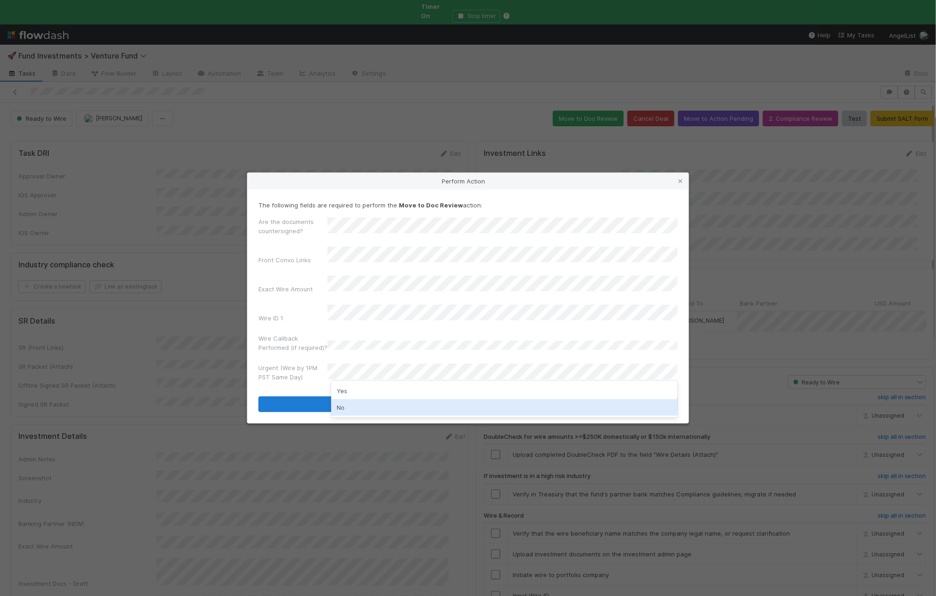
drag, startPoint x: 356, startPoint y: 412, endPoint x: 339, endPoint y: 399, distance: 21.7
click at [355, 412] on div "No" at bounding box center [504, 407] width 346 height 17
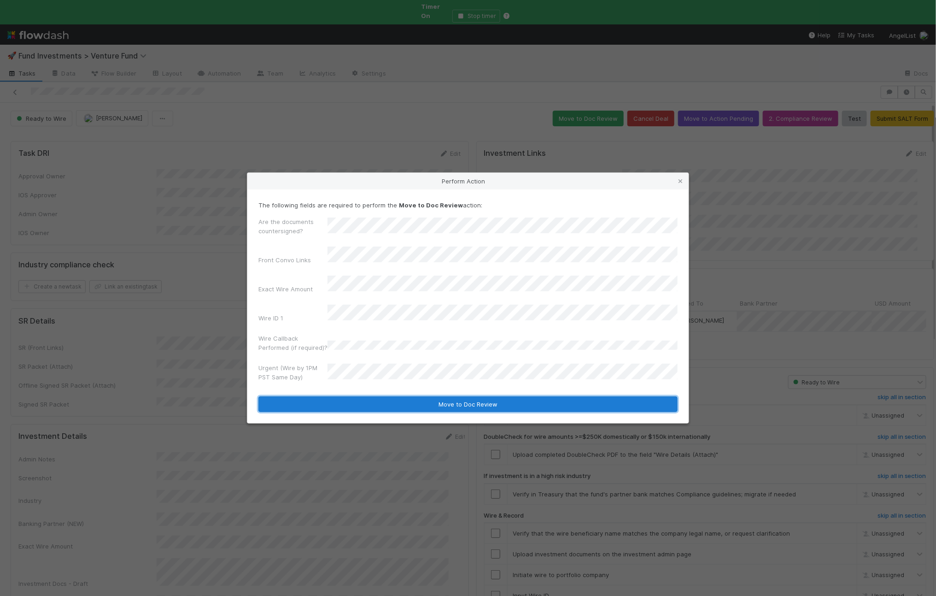
click at [337, 399] on button "Move to Doc Review" at bounding box center [467, 404] width 419 height 16
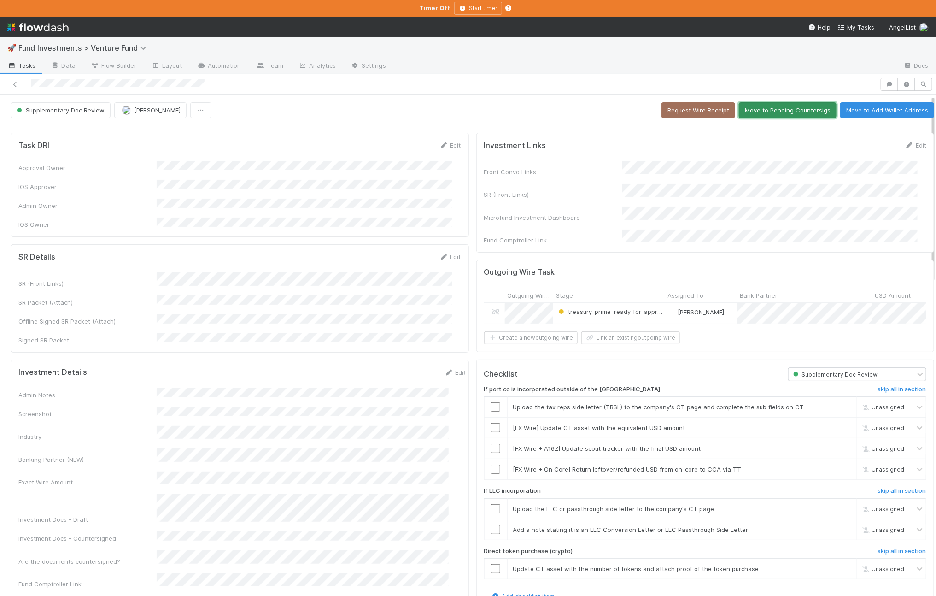
click at [753, 110] on button "Move to Pending Countersigs" at bounding box center [788, 110] width 98 height 16
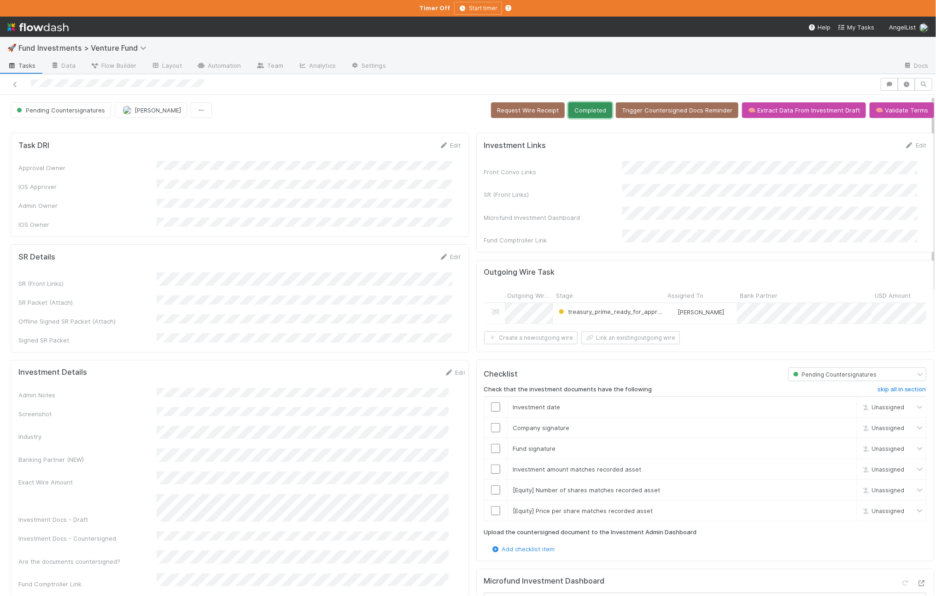
click at [569, 117] on button "Completed" at bounding box center [591, 110] width 44 height 16
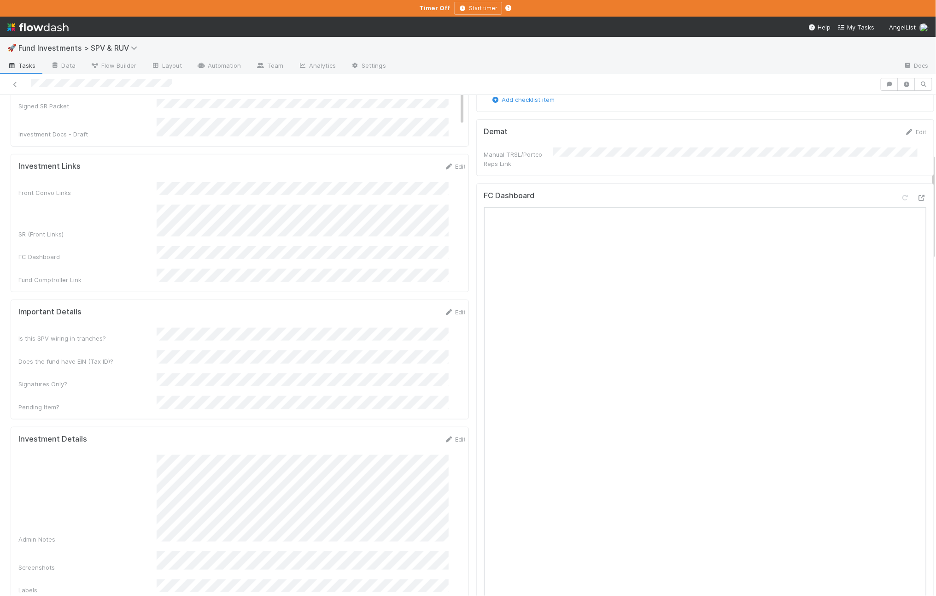
scroll to position [482, 0]
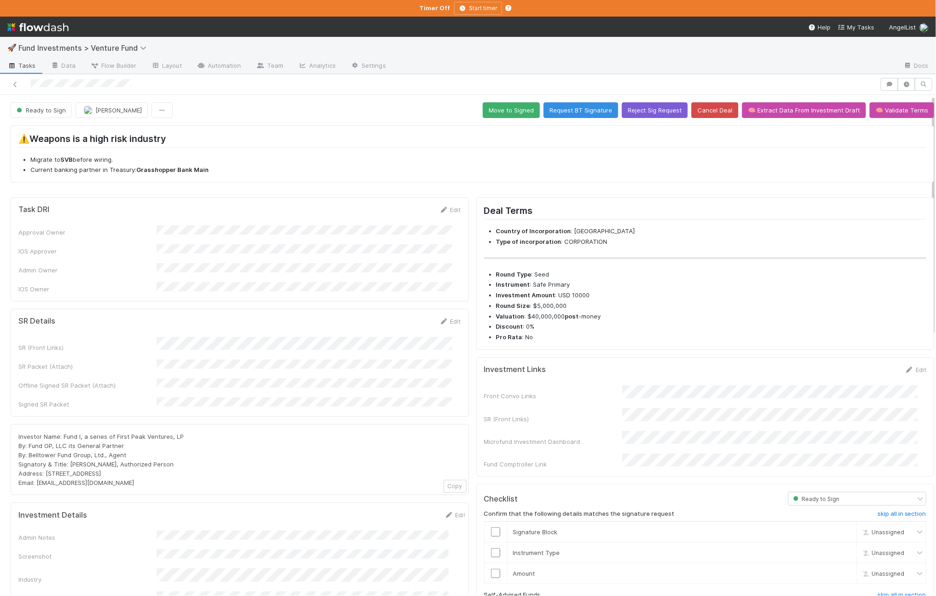
click at [522, 89] on div at bounding box center [440, 84] width 873 height 13
click at [507, 110] on button "Move to Signed" at bounding box center [511, 110] width 57 height 16
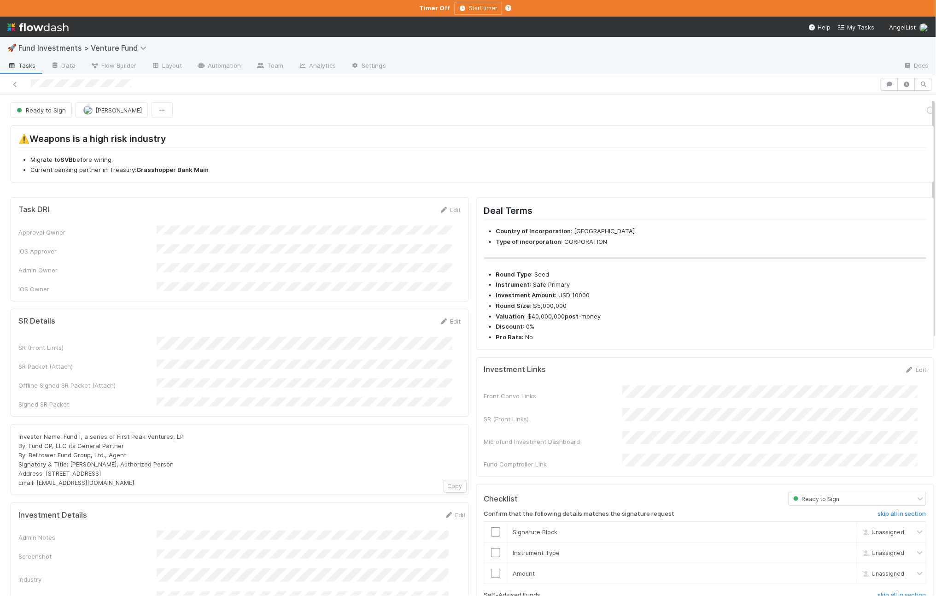
scroll to position [7, 0]
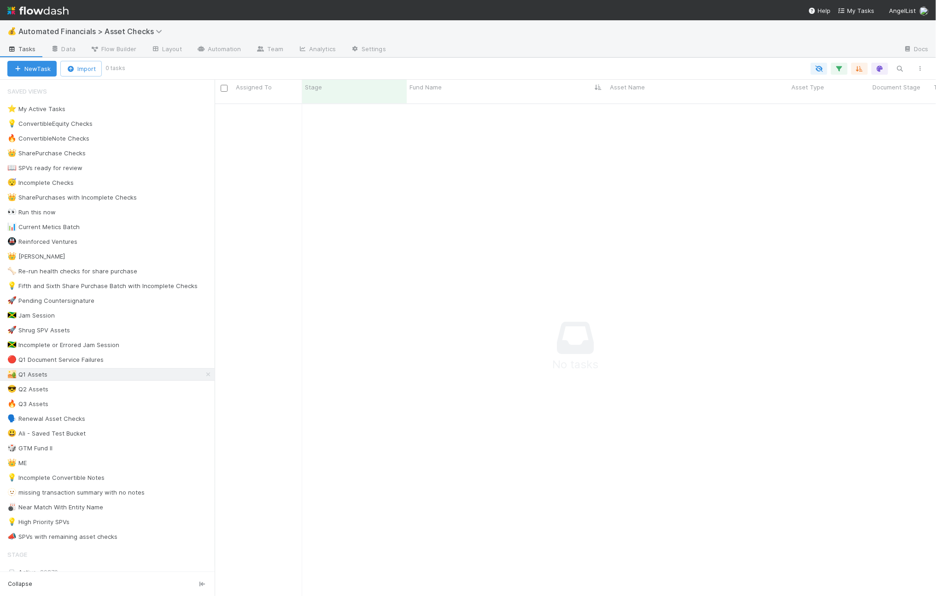
scroll to position [482, 704]
click at [104, 542] on div "📣 SPVs with remaining asset checks" at bounding box center [62, 537] width 110 height 12
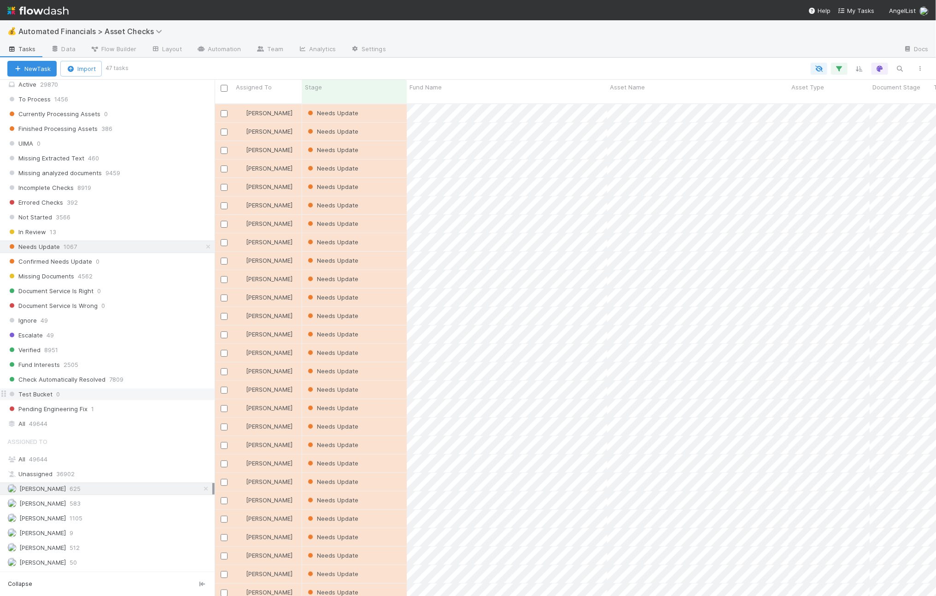
scroll to position [212, 0]
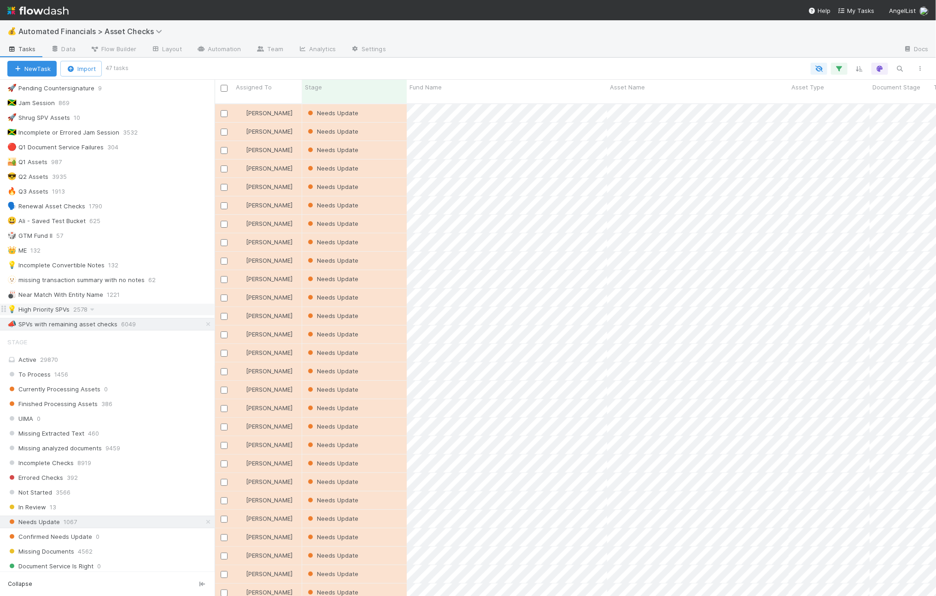
click at [69, 312] on div "💡 High Priority SPVs" at bounding box center [38, 310] width 62 height 12
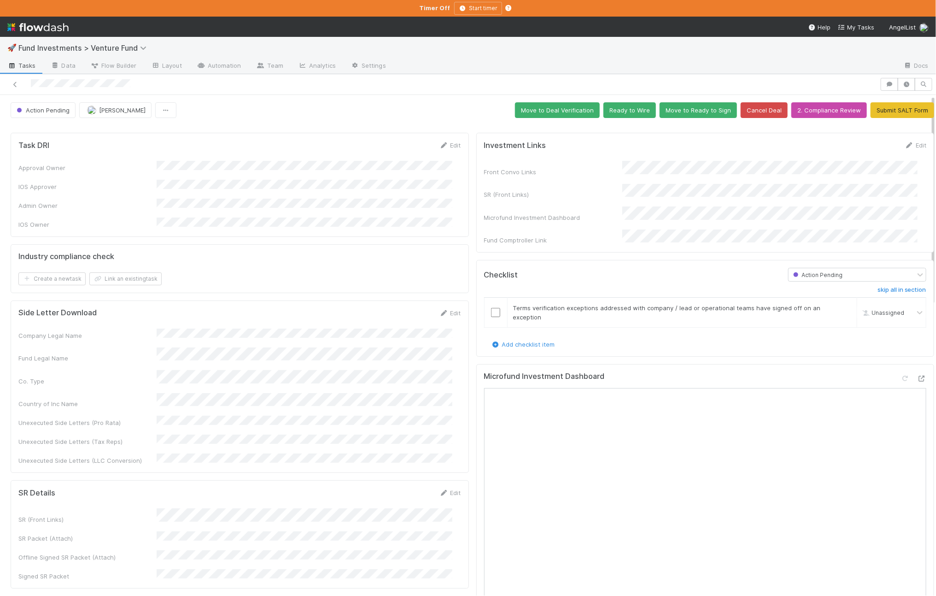
scroll to position [126, 0]
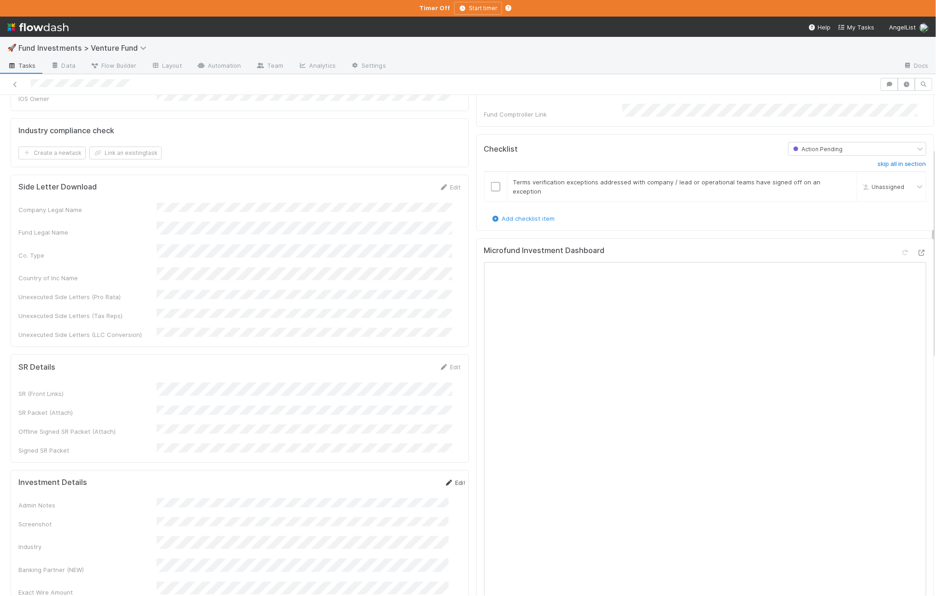
click at [445, 479] on link "Edit" at bounding box center [456, 482] width 22 height 7
click at [404, 478] on button "Save" at bounding box center [417, 486] width 26 height 16
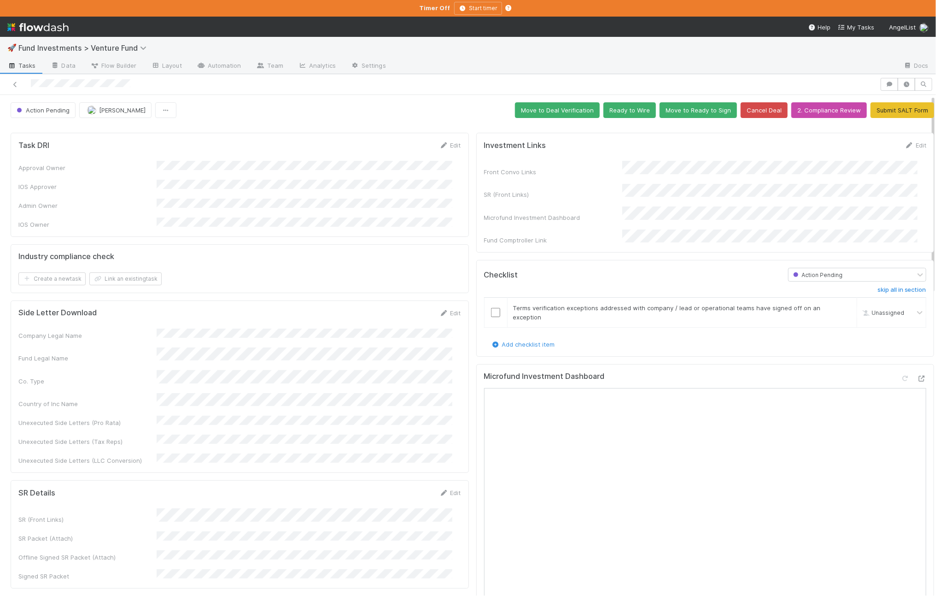
scroll to position [176, 0]
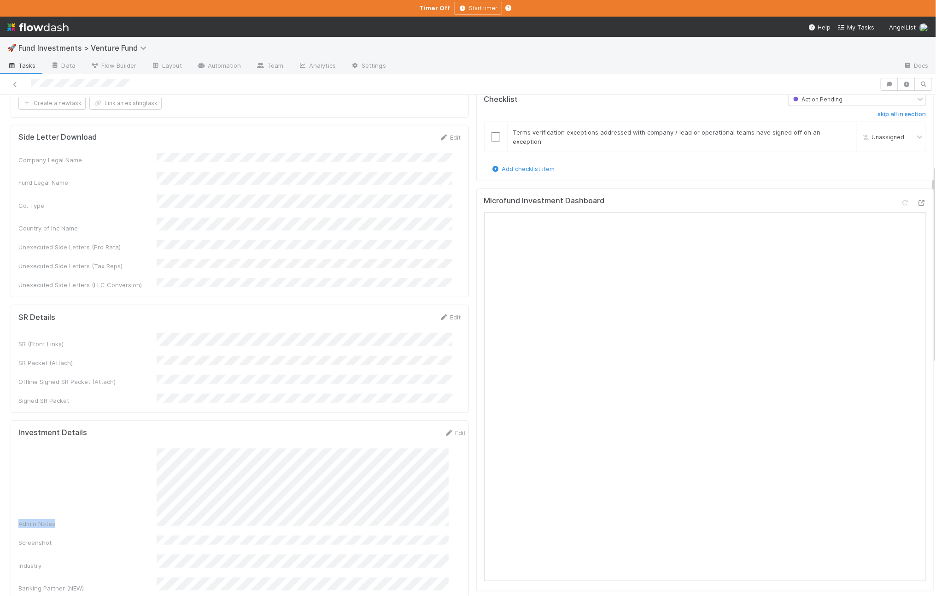
drag, startPoint x: 17, startPoint y: 420, endPoint x: 73, endPoint y: 423, distance: 56.3
click at [73, 423] on div "Investment Details Edit Admin Notes Screenshot Industry Banking Partner (NEW) E…" at bounding box center [240, 586] width 458 height 332
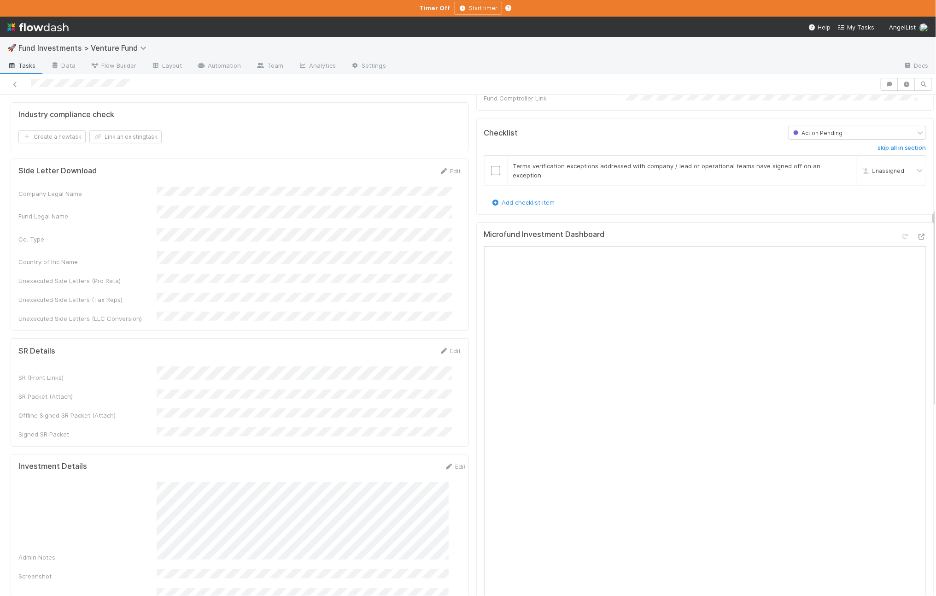
scroll to position [349, 0]
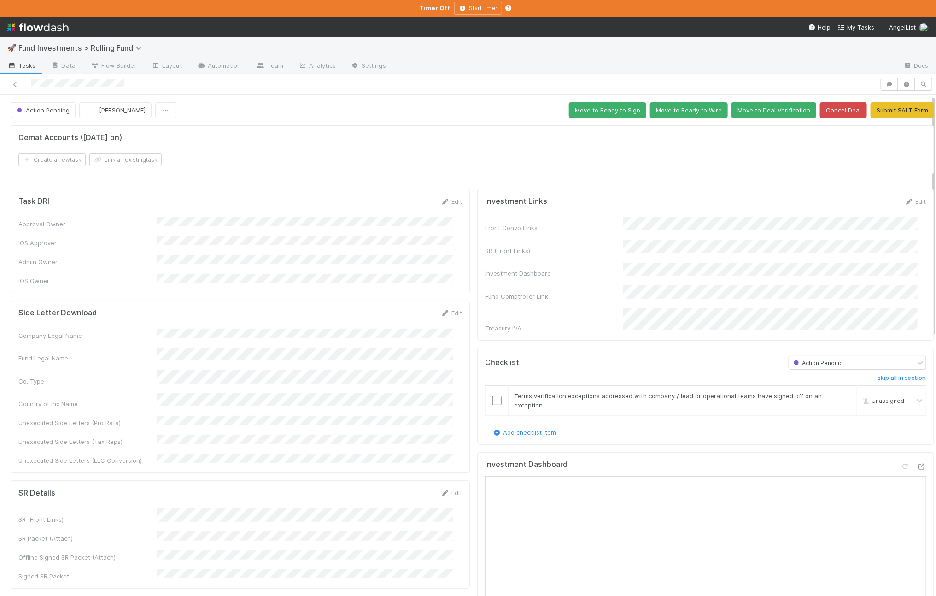
scroll to position [111, 0]
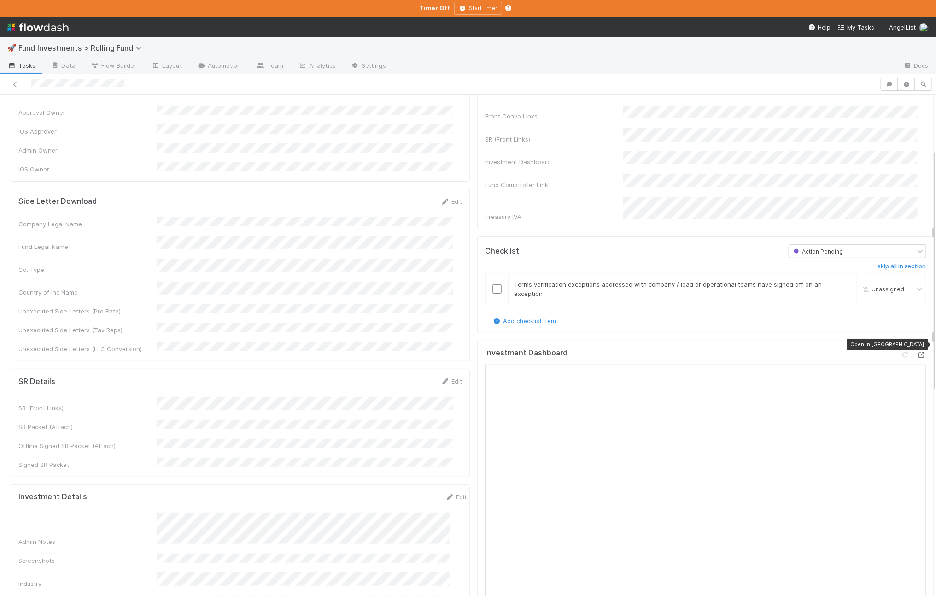
click at [917, 352] on icon at bounding box center [921, 355] width 9 height 6
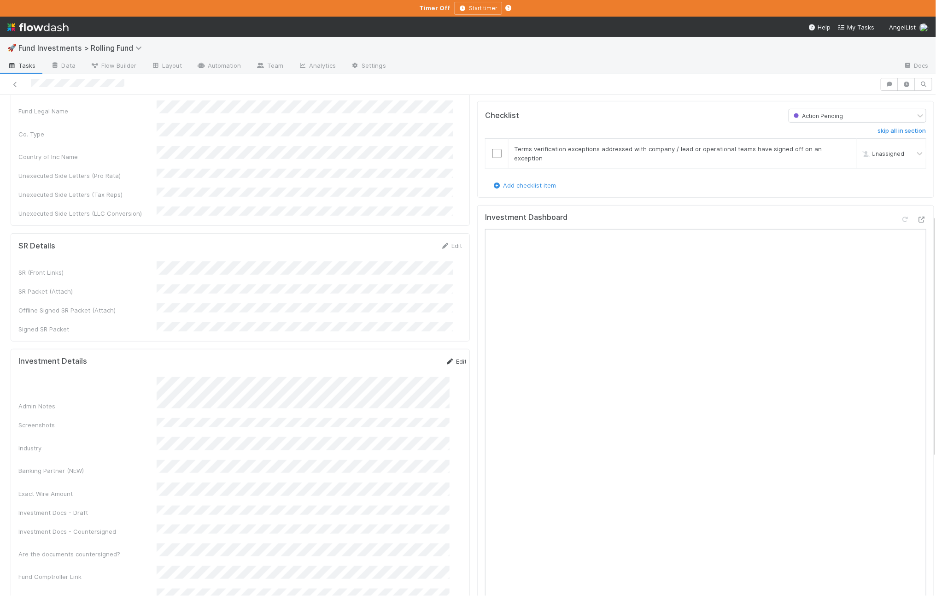
click at [445, 358] on link "Edit" at bounding box center [456, 361] width 22 height 7
click at [405, 357] on button "Save" at bounding box center [418, 365] width 26 height 16
click at [148, 377] on div "Admin Notes" at bounding box center [242, 394] width 448 height 34
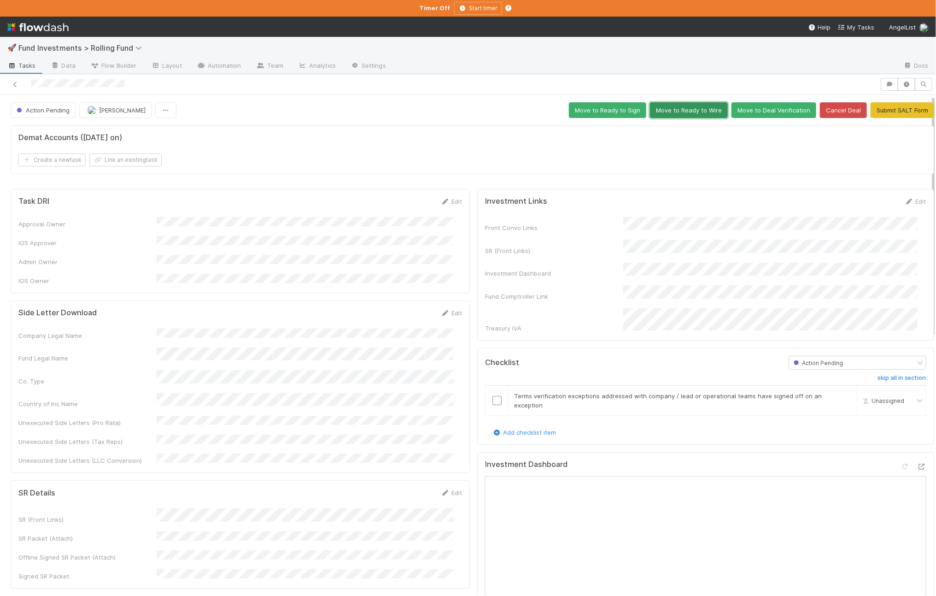
click at [674, 111] on button "Move to Ready to Wire" at bounding box center [689, 110] width 78 height 16
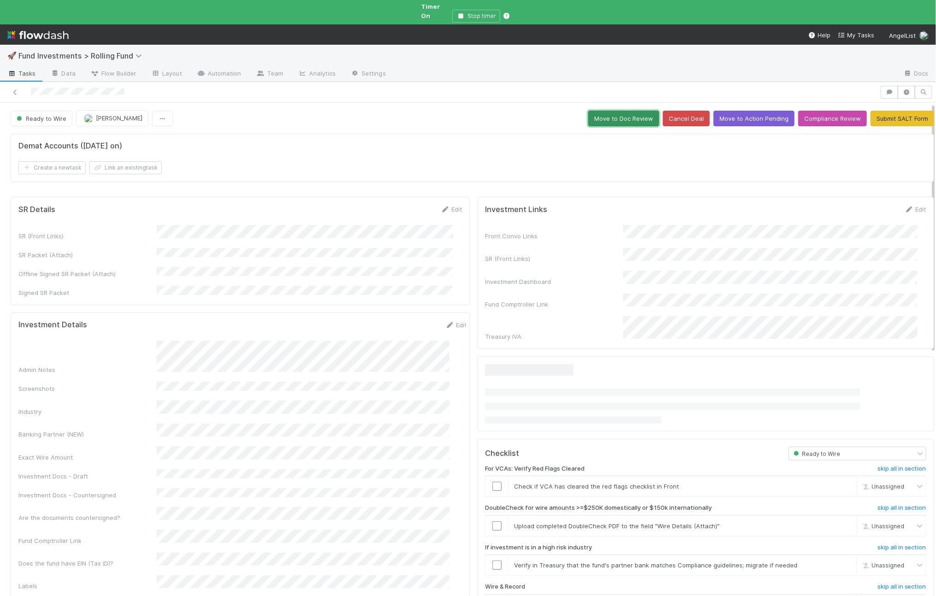
click at [619, 112] on button "Move to Doc Review" at bounding box center [623, 119] width 71 height 16
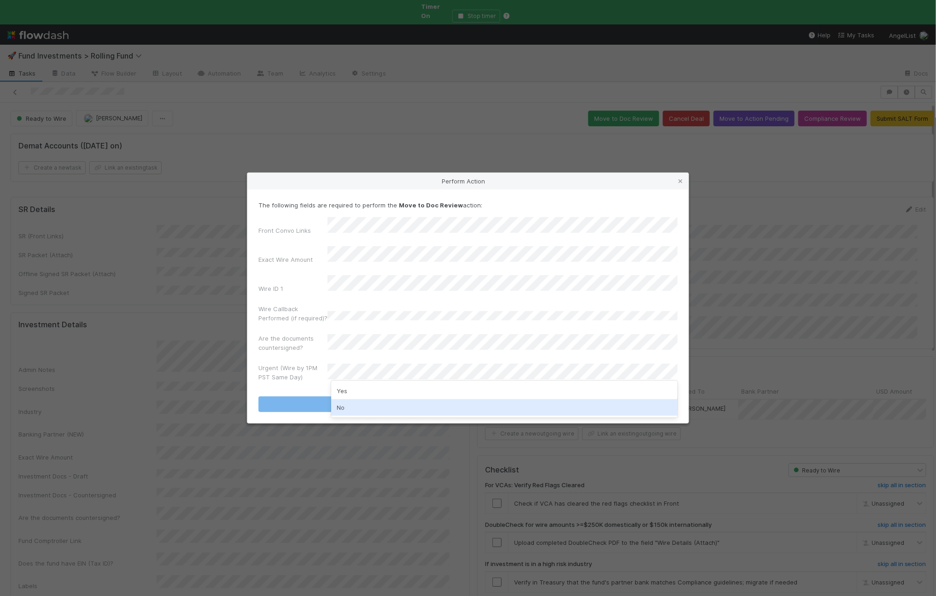
click at [347, 407] on div "No" at bounding box center [504, 407] width 346 height 17
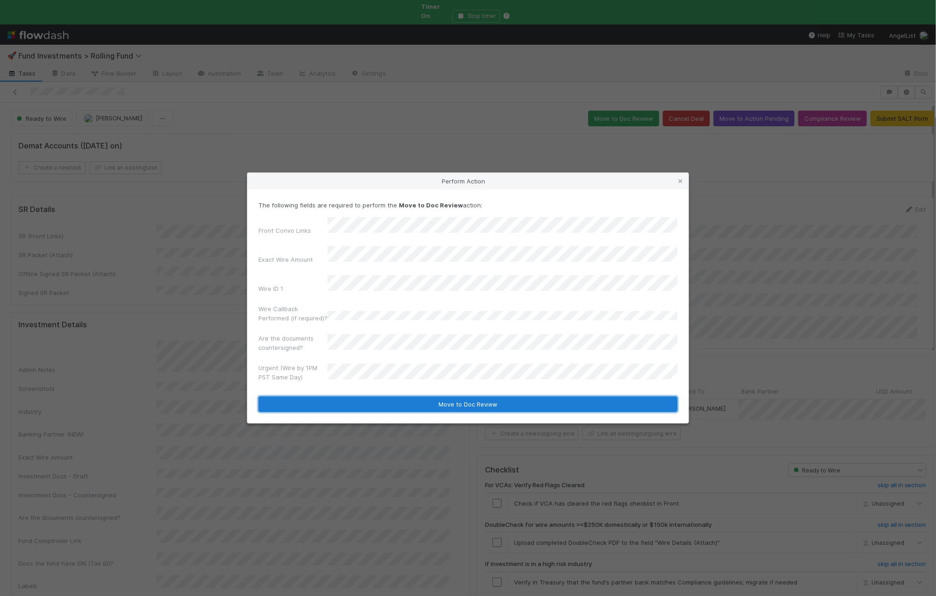
click at [343, 396] on button "Move to Doc Review" at bounding box center [467, 404] width 419 height 16
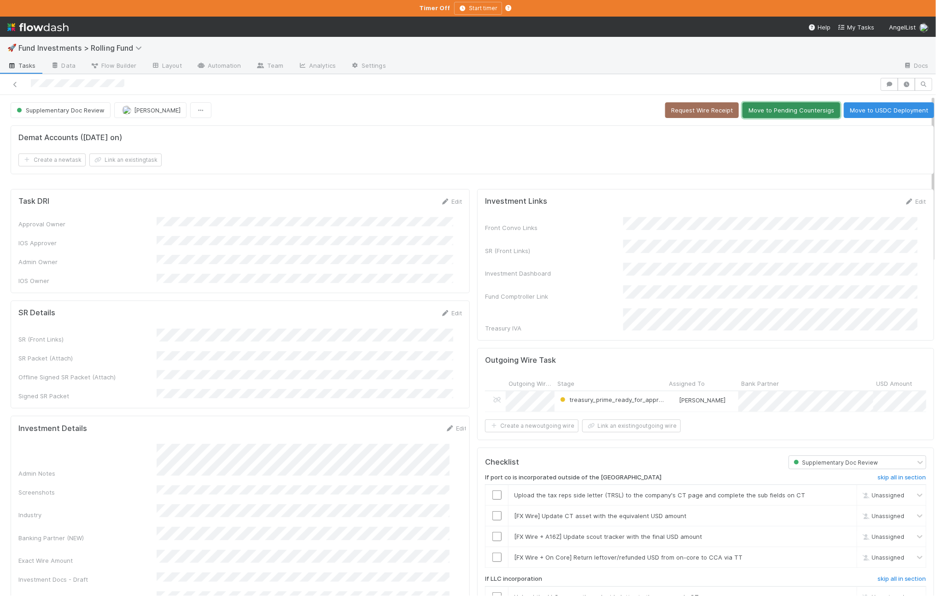
click at [753, 114] on button "Move to Pending Countersigs" at bounding box center [792, 110] width 98 height 16
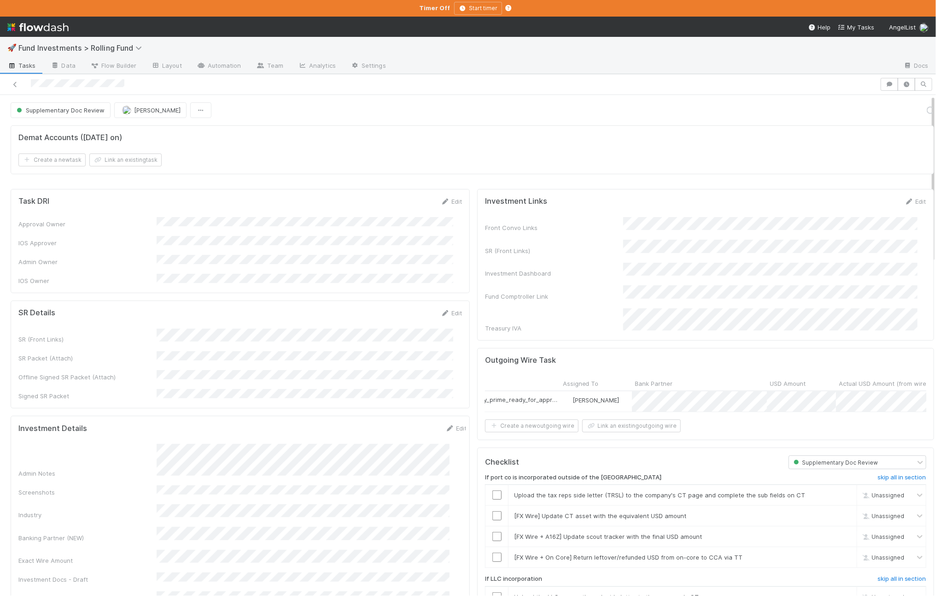
scroll to position [0, 112]
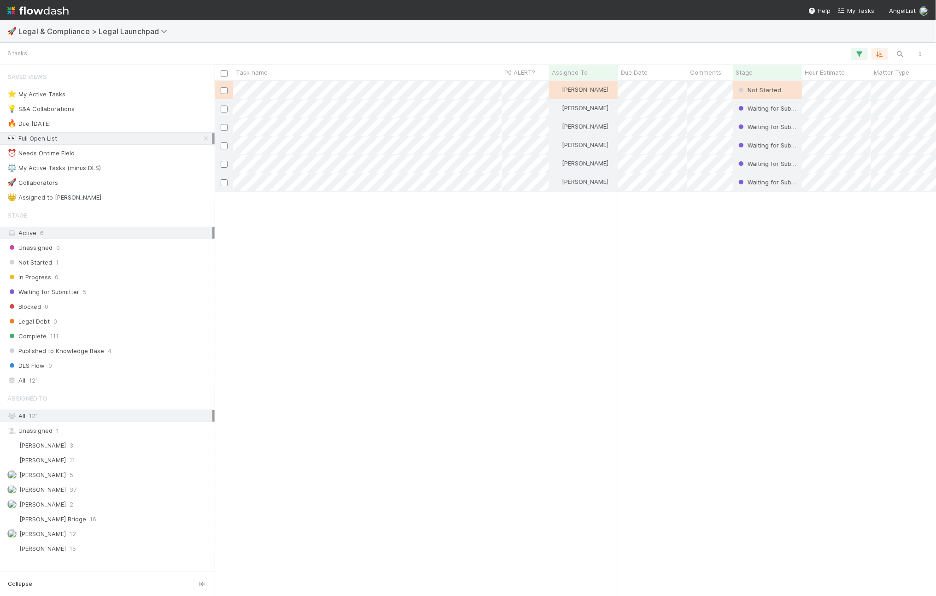
scroll to position [506, 713]
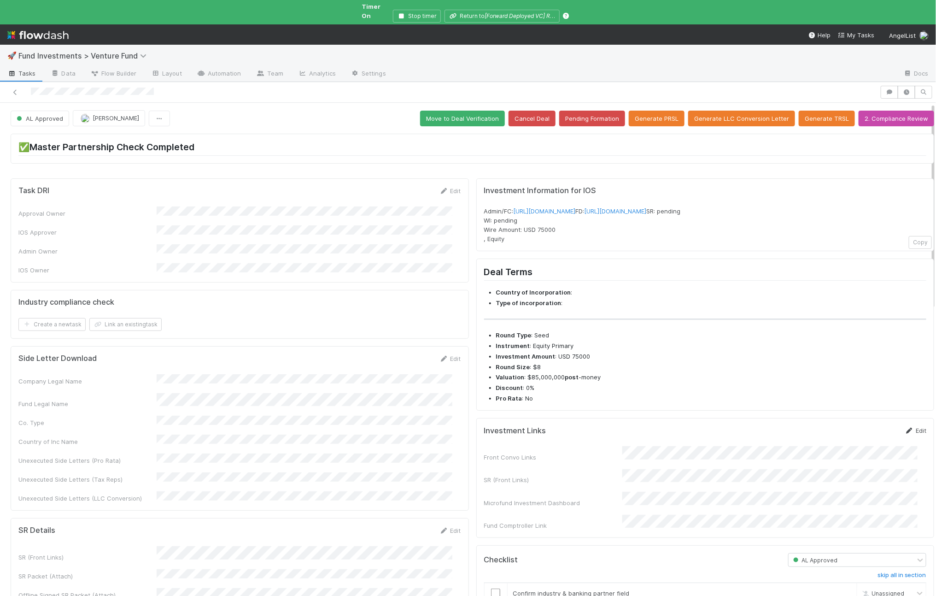
click at [905, 434] on link "Edit" at bounding box center [916, 430] width 22 height 7
click at [864, 441] on button "Save" at bounding box center [877, 434] width 26 height 16
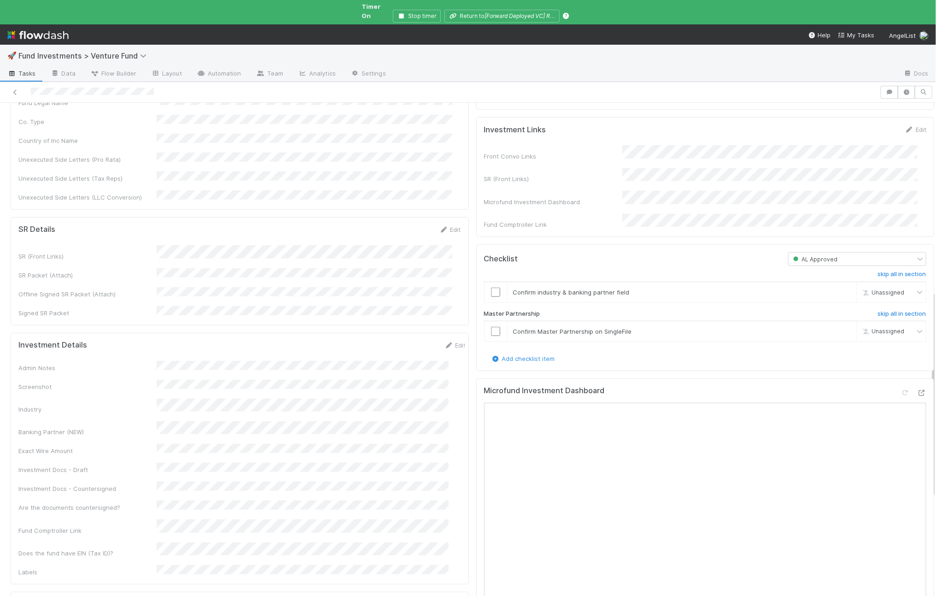
scroll to position [582, 0]
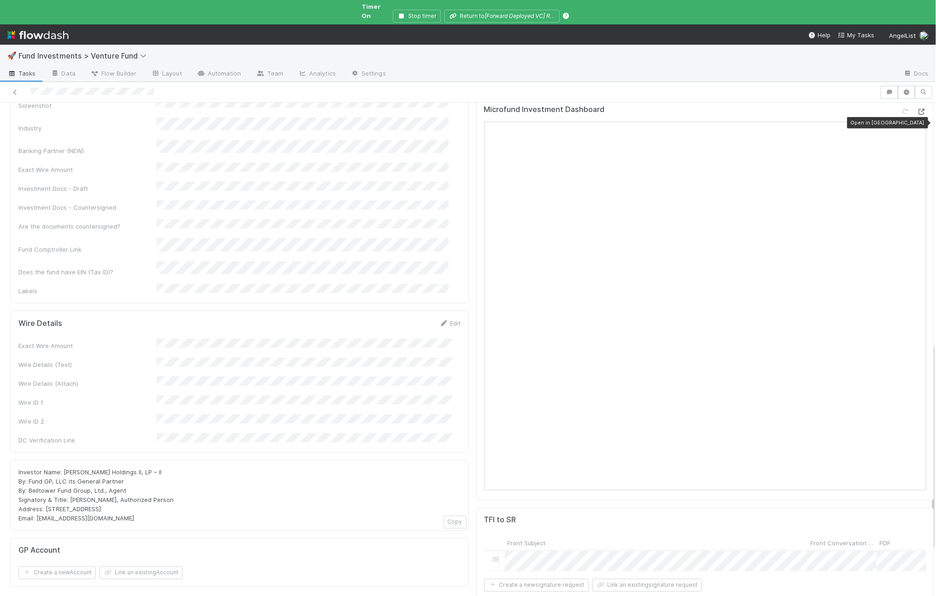
click at [917, 113] on icon at bounding box center [921, 112] width 9 height 6
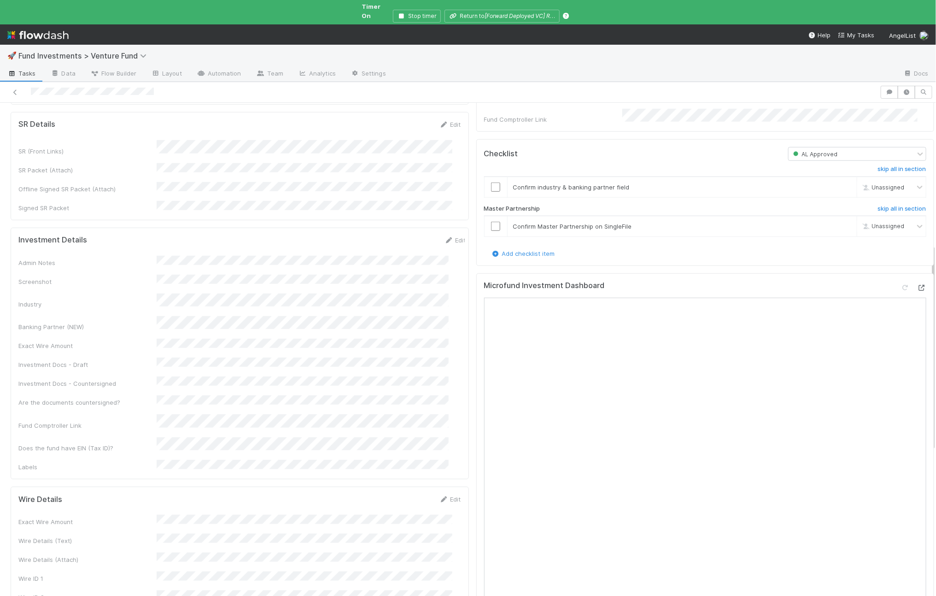
scroll to position [342, 0]
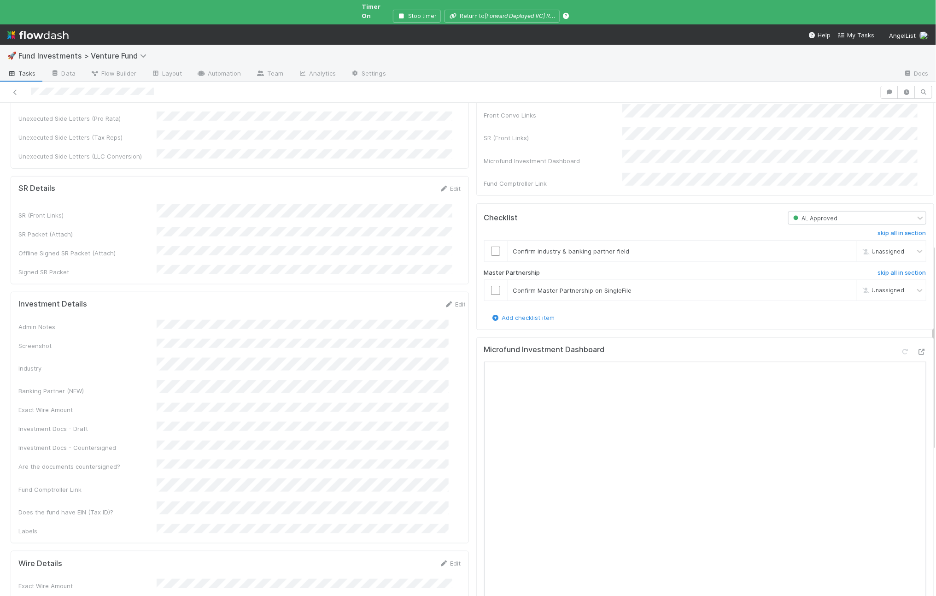
click at [434, 299] on form "Investment Details Edit Admin Notes Screenshot Industry Banking Partner (NEW) E…" at bounding box center [242, 417] width 448 height 236
click at [445, 300] on link "Edit" at bounding box center [456, 303] width 22 height 7
click at [183, 394] on div "Admin Notes Screenshot Industry Banking Partner (NEW) Exact Wire Amount Investm…" at bounding box center [242, 471] width 448 height 291
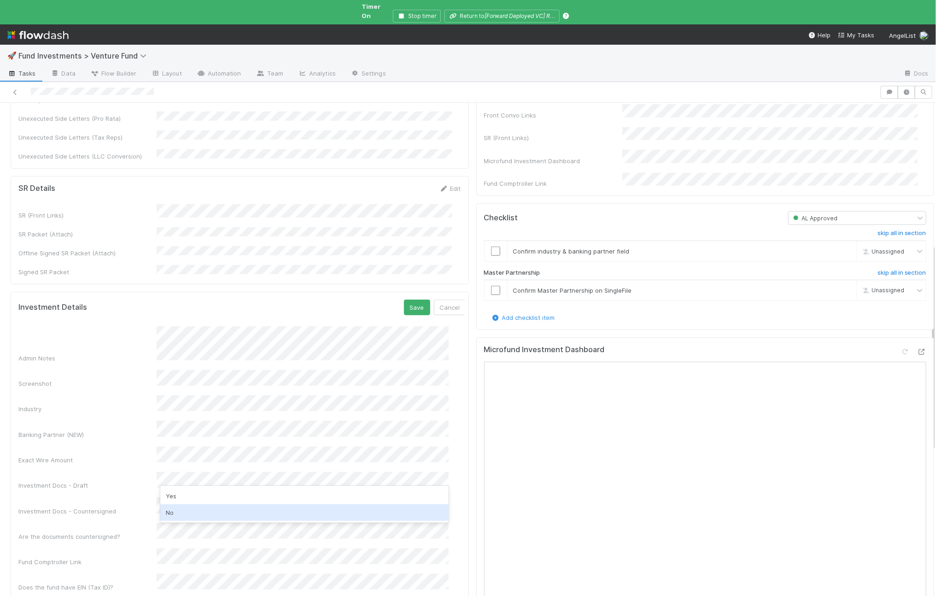
click at [194, 513] on div "No" at bounding box center [304, 512] width 288 height 17
click at [397, 299] on form "Investment Details Save Cancel Admin Notes Screenshot Industry Banking Partner …" at bounding box center [242, 458] width 448 height 318
click at [404, 299] on button "Save" at bounding box center [417, 307] width 26 height 16
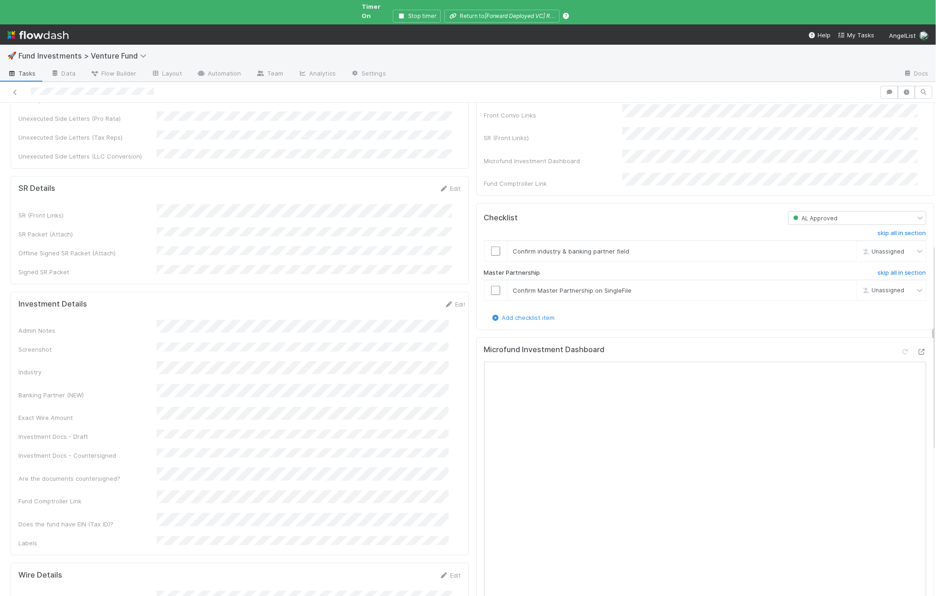
scroll to position [0, 0]
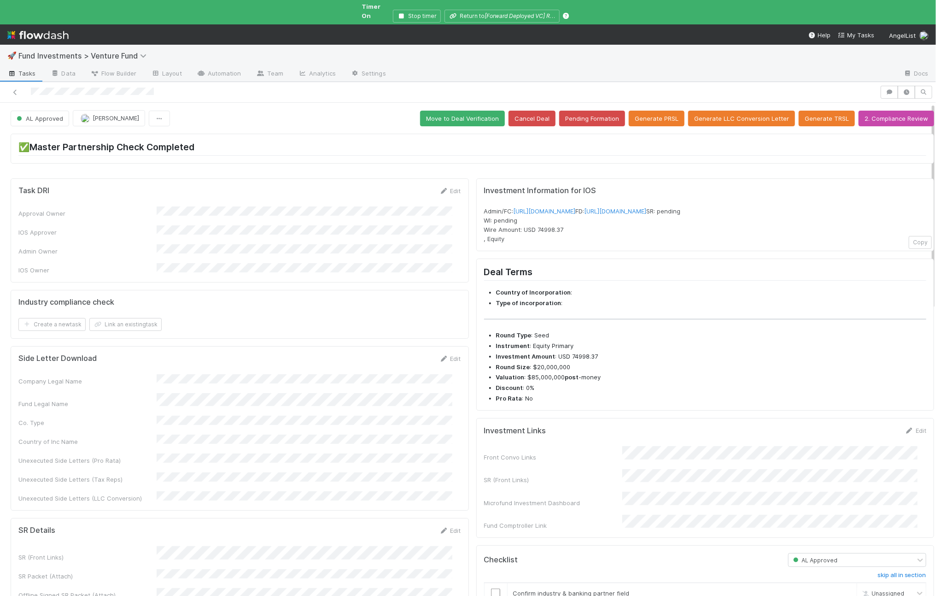
click at [457, 111] on button "Move to Deal Verification" at bounding box center [462, 119] width 85 height 16
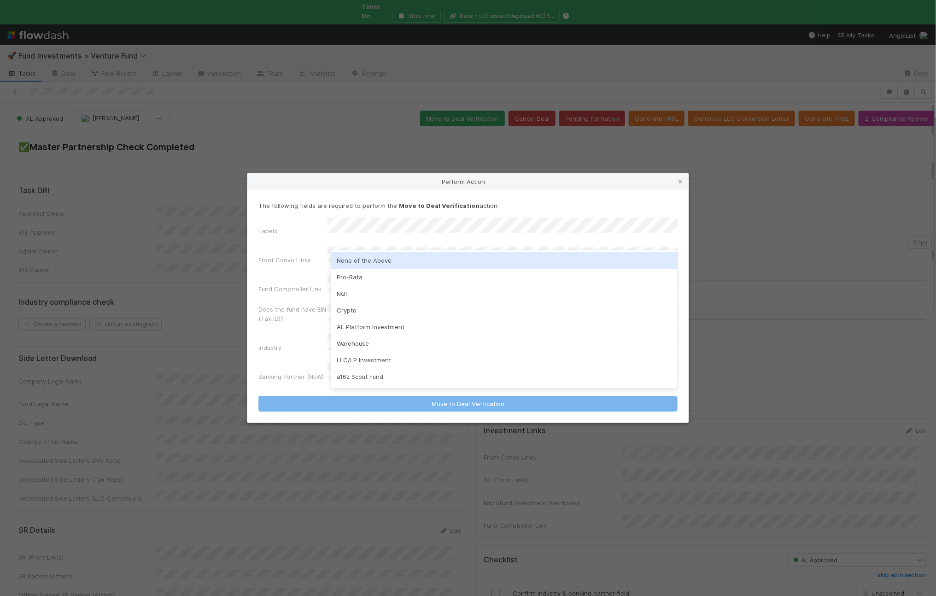
click at [380, 255] on div "None of the Above" at bounding box center [504, 260] width 346 height 17
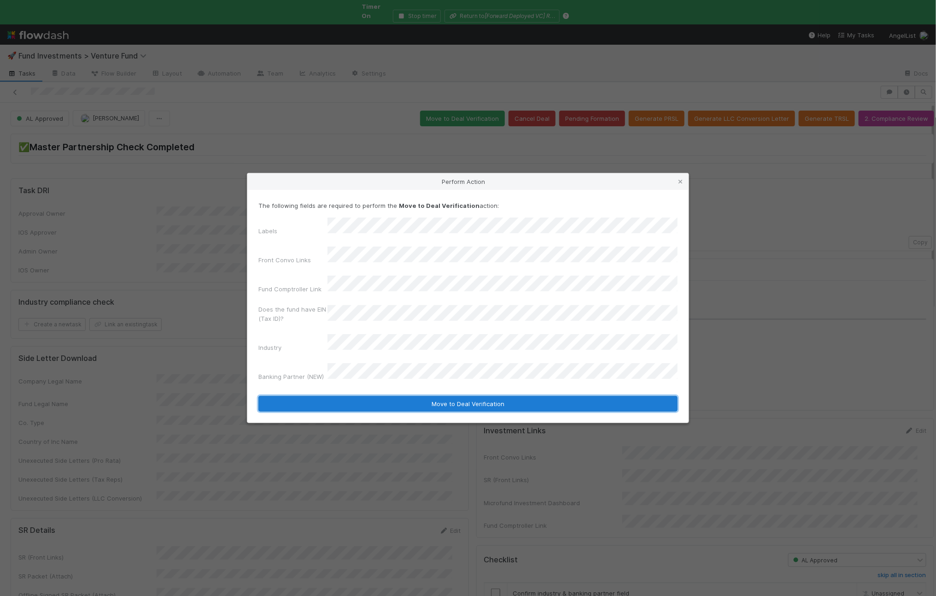
click at [361, 396] on button "Move to Deal Verification" at bounding box center [467, 404] width 419 height 16
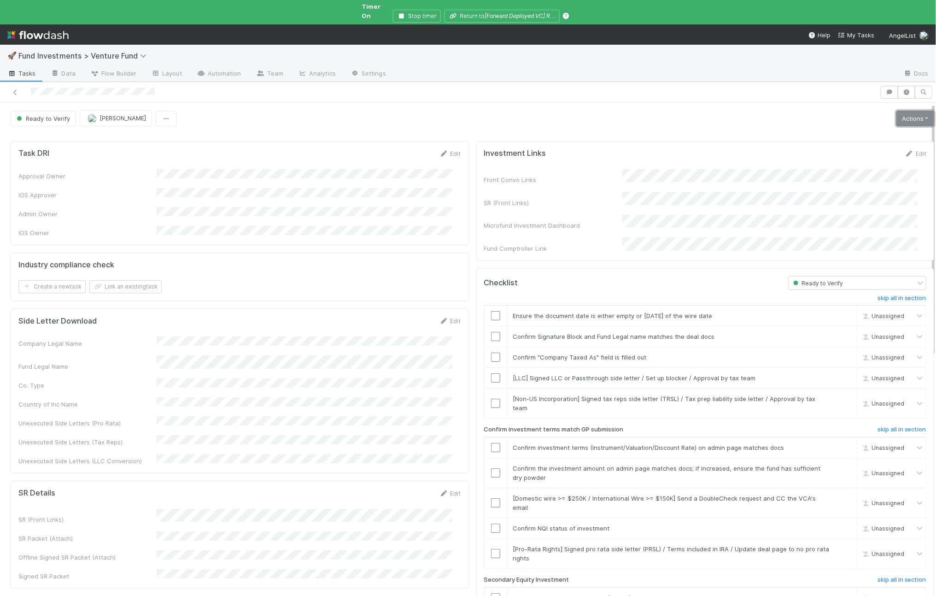
drag, startPoint x: 907, startPoint y: 109, endPoint x: 894, endPoint y: 122, distance: 18.2
click at [907, 111] on link "Actions" at bounding box center [916, 119] width 38 height 16
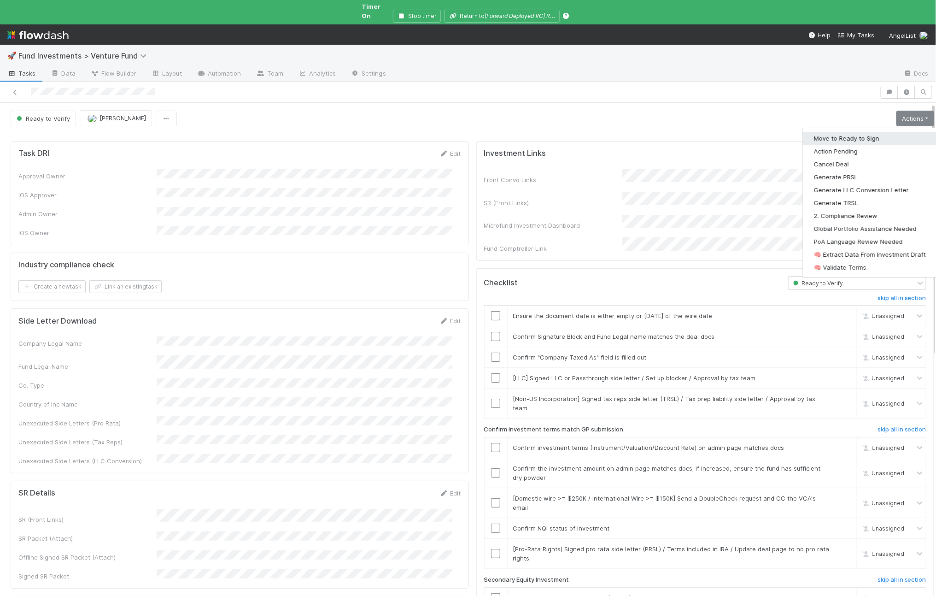
click at [878, 135] on button "Move to Ready to Sign" at bounding box center [870, 138] width 134 height 13
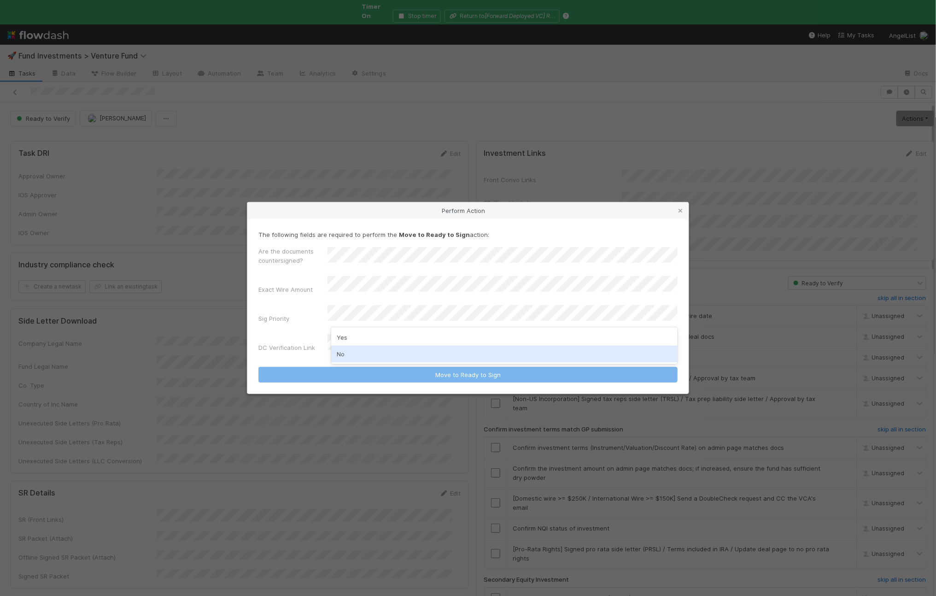
click at [381, 352] on div "No" at bounding box center [504, 354] width 346 height 17
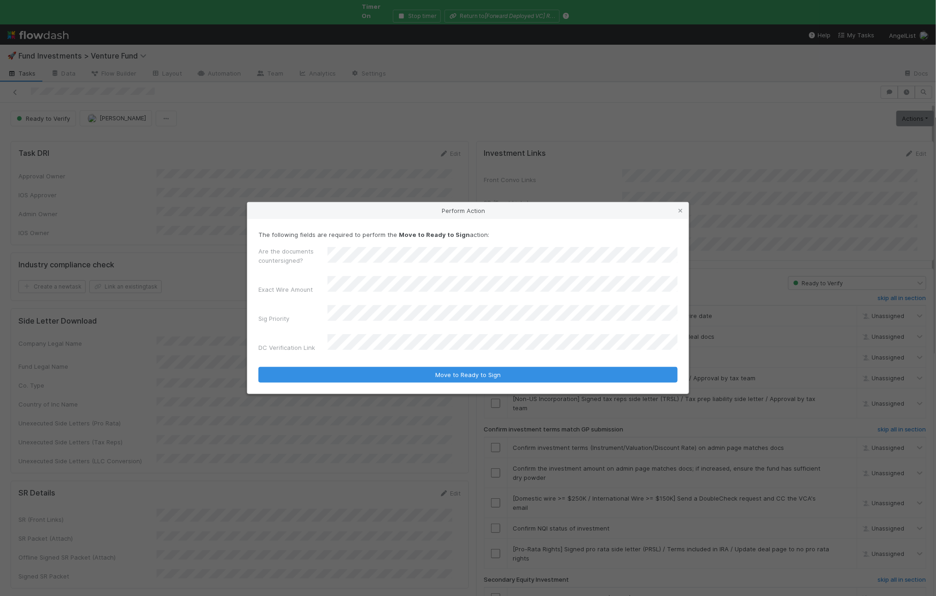
click at [258, 367] on button "Move to Ready to Sign" at bounding box center [467, 375] width 419 height 16
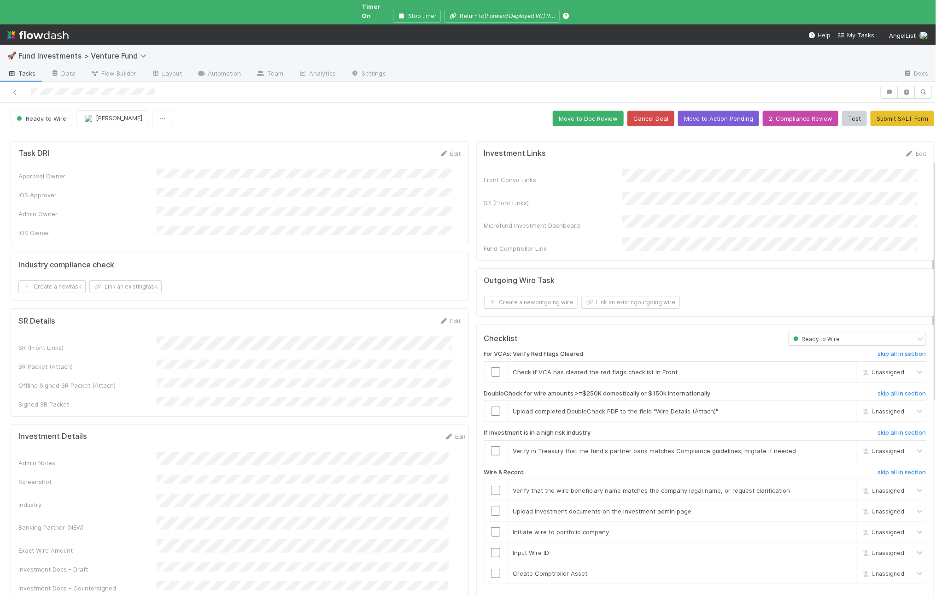
scroll to position [180, 0]
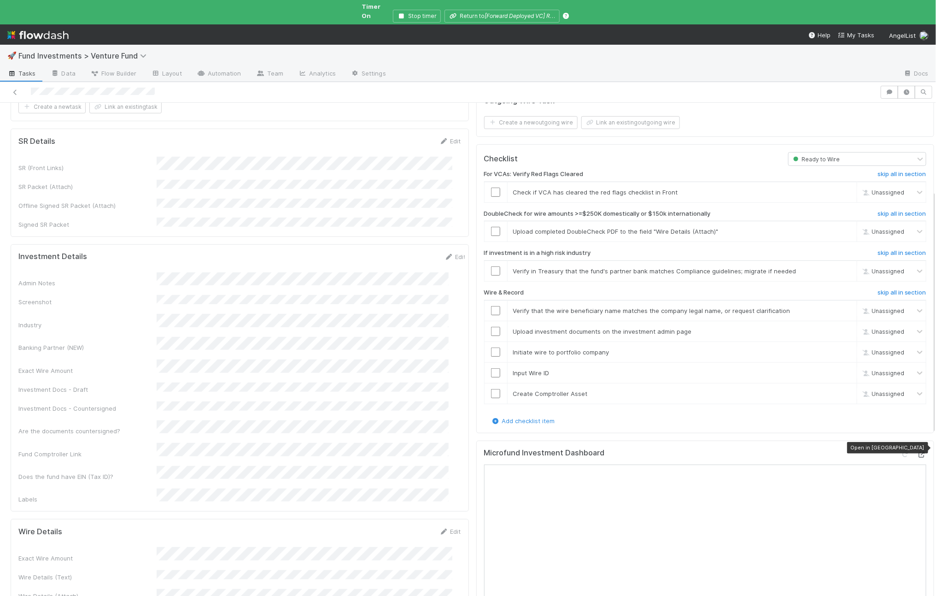
click at [917, 452] on icon at bounding box center [921, 455] width 9 height 6
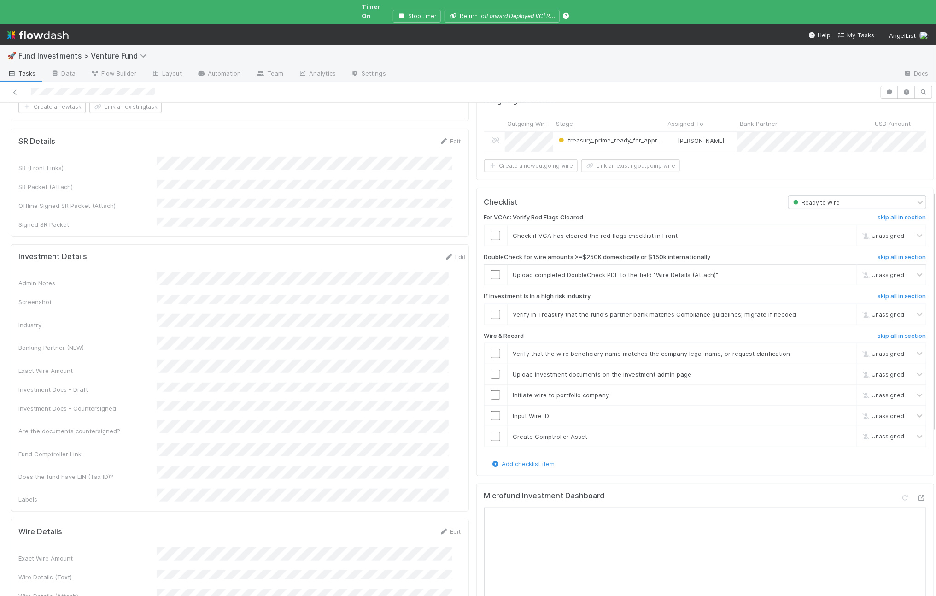
click at [154, 272] on div "Admin Notes" at bounding box center [242, 279] width 448 height 15
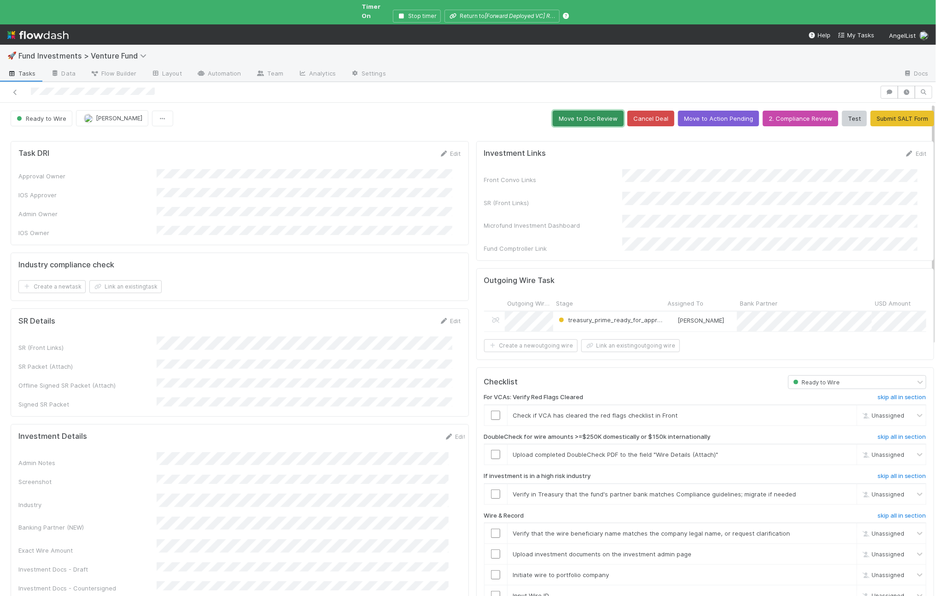
click at [570, 111] on button "Move to Doc Review" at bounding box center [588, 119] width 71 height 16
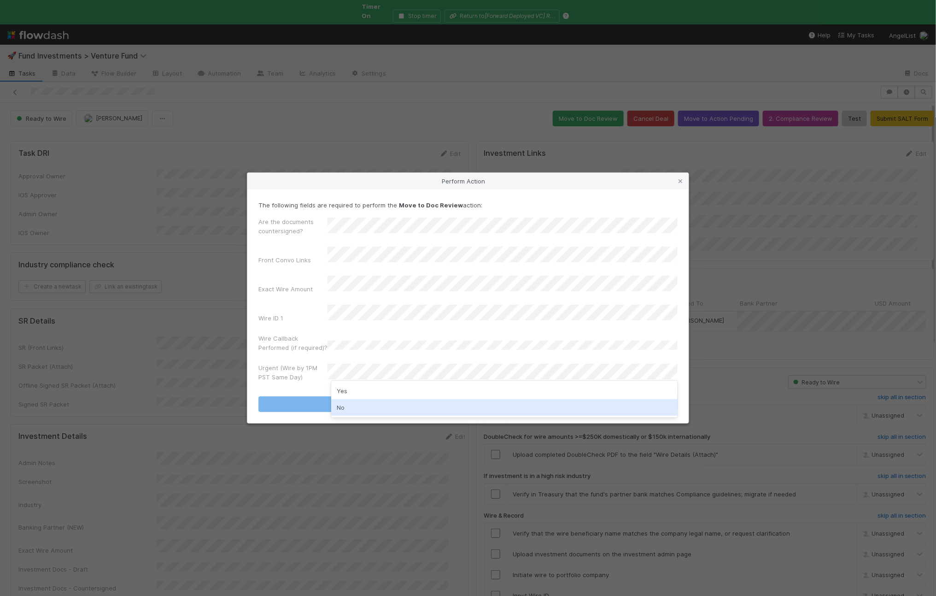
click at [354, 408] on div "No" at bounding box center [504, 407] width 346 height 17
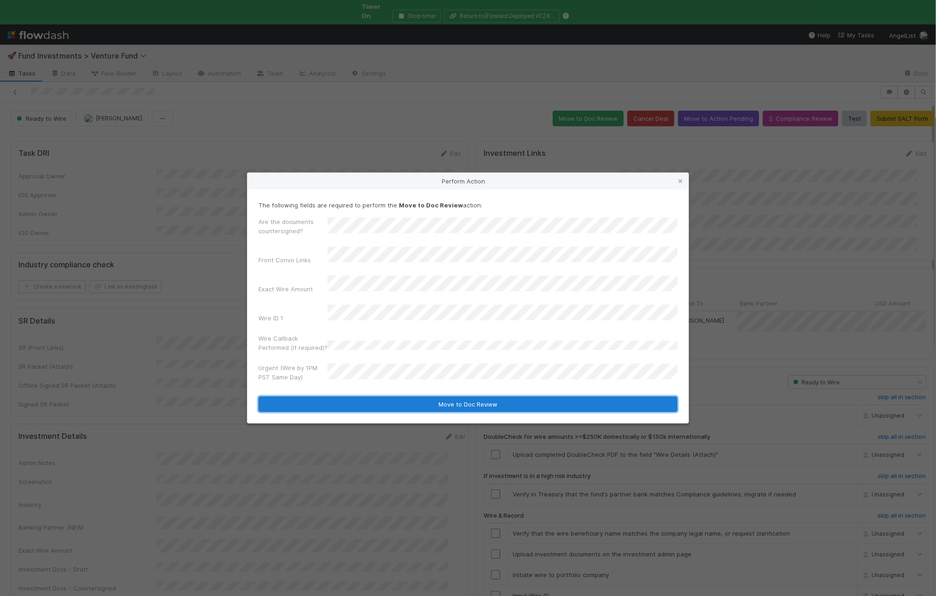
click at [333, 397] on button "Move to Doc Review" at bounding box center [467, 404] width 419 height 16
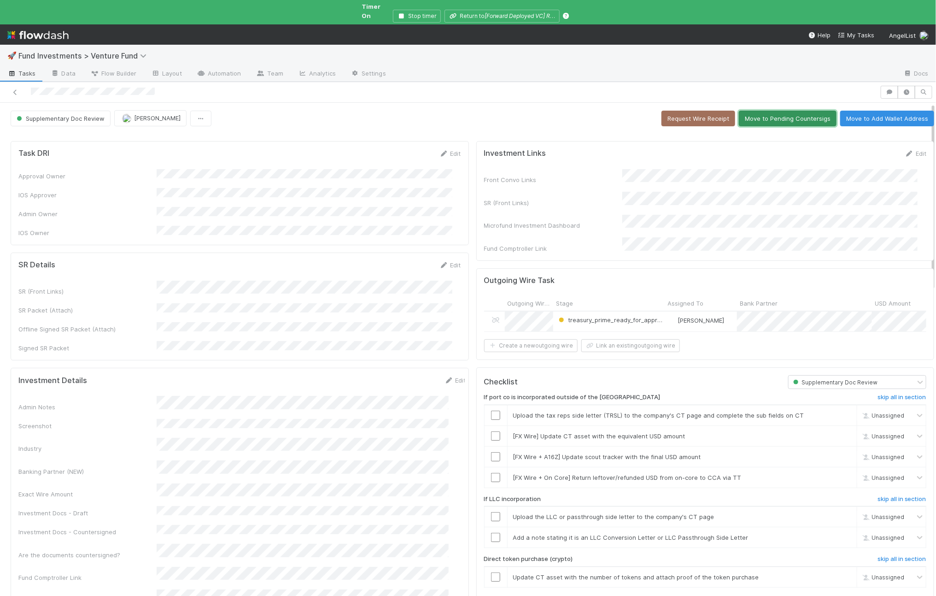
click at [763, 117] on button "Move to Pending Countersigs" at bounding box center [788, 119] width 98 height 16
